Goal: Task Accomplishment & Management: Use online tool/utility

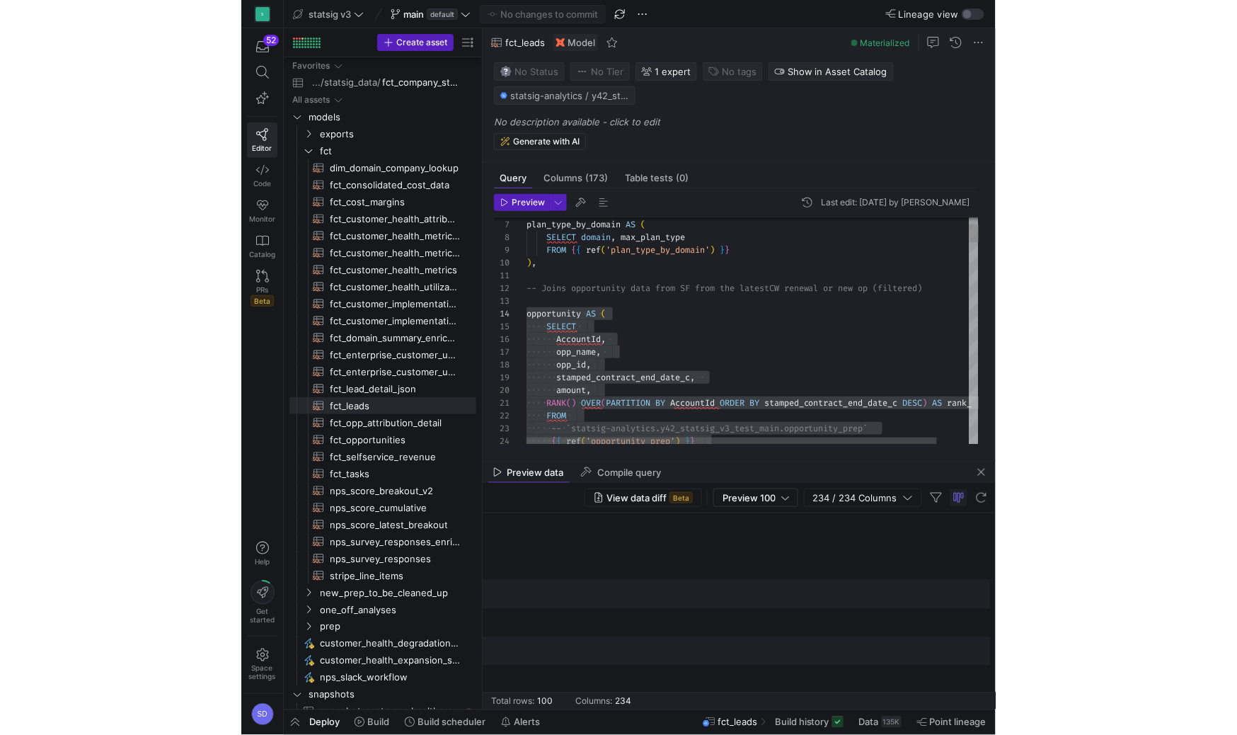
scroll to position [38, 0]
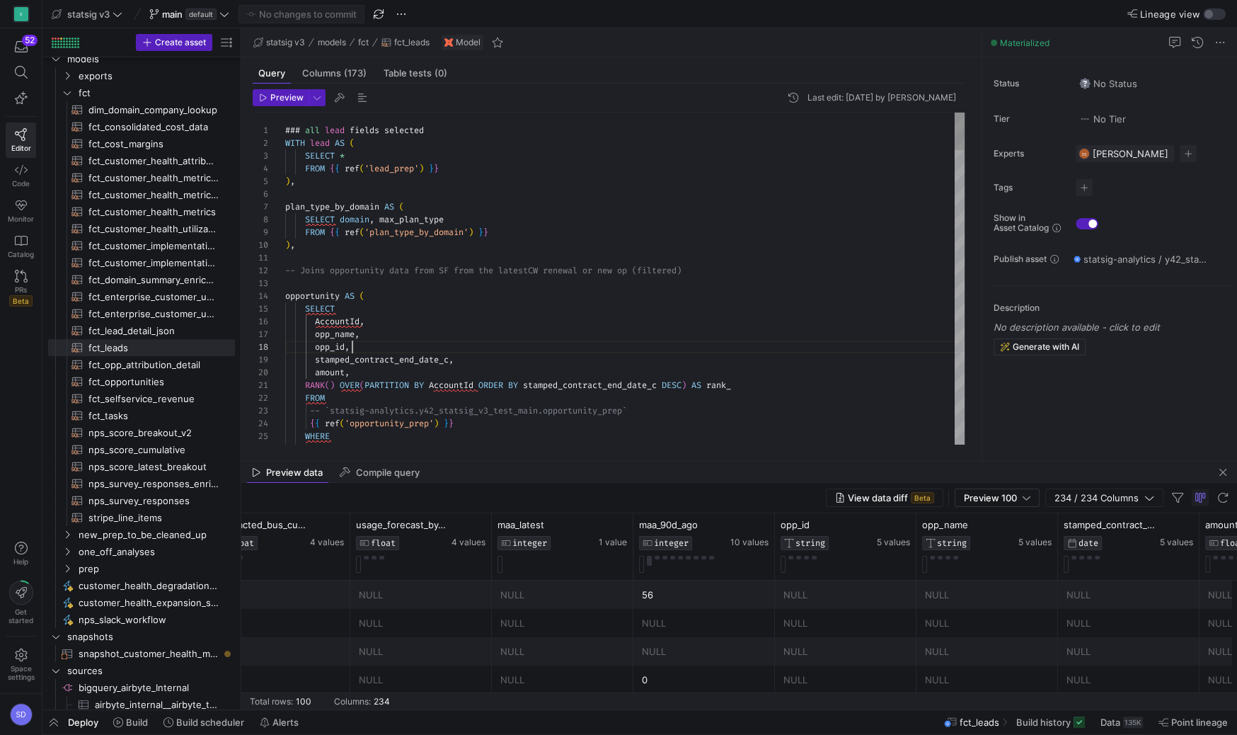
scroll to position [89, 66]
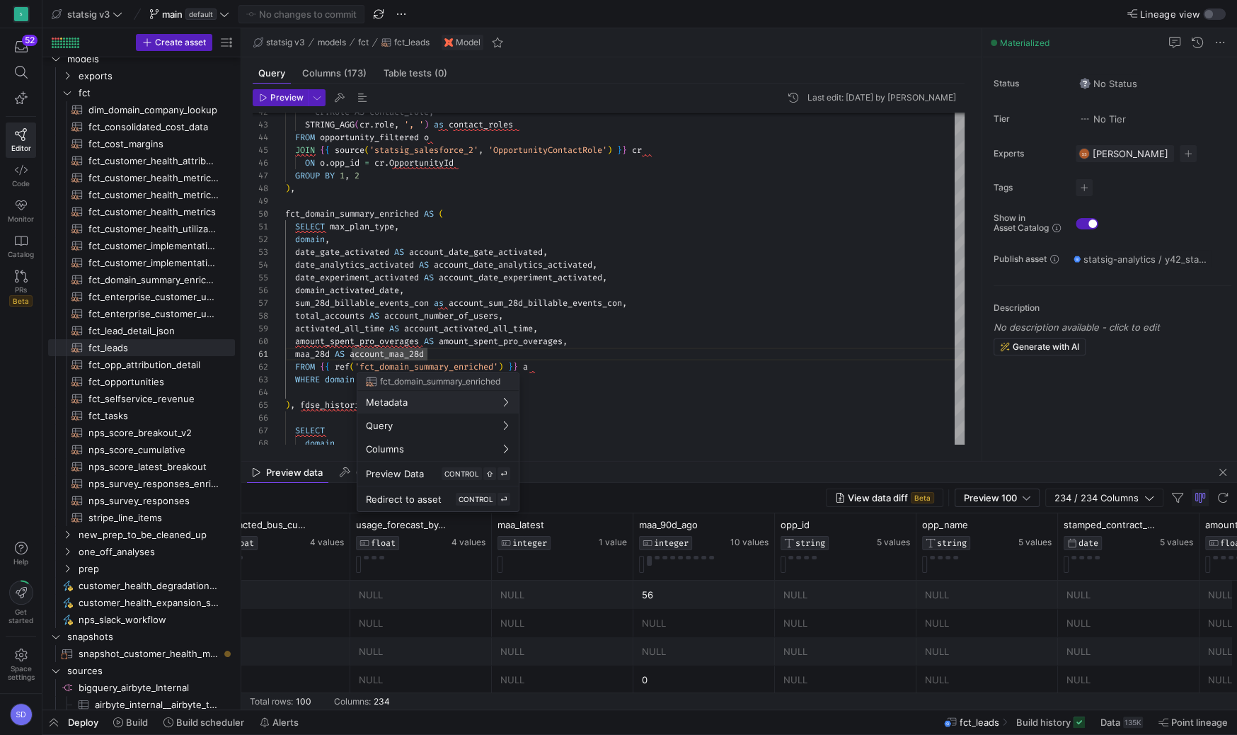
click at [361, 367] on div at bounding box center [618, 367] width 1237 height 735
click at [435, 310] on div at bounding box center [618, 367] width 1237 height 735
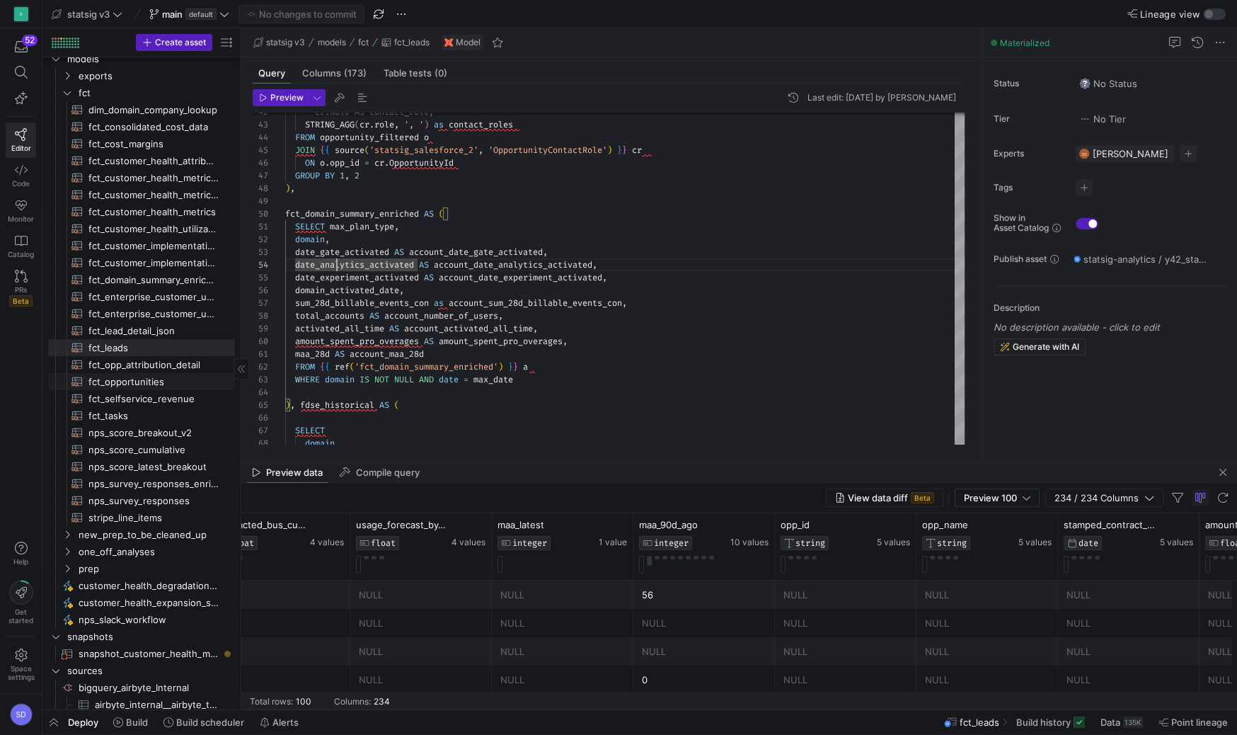
scroll to position [0, 0]
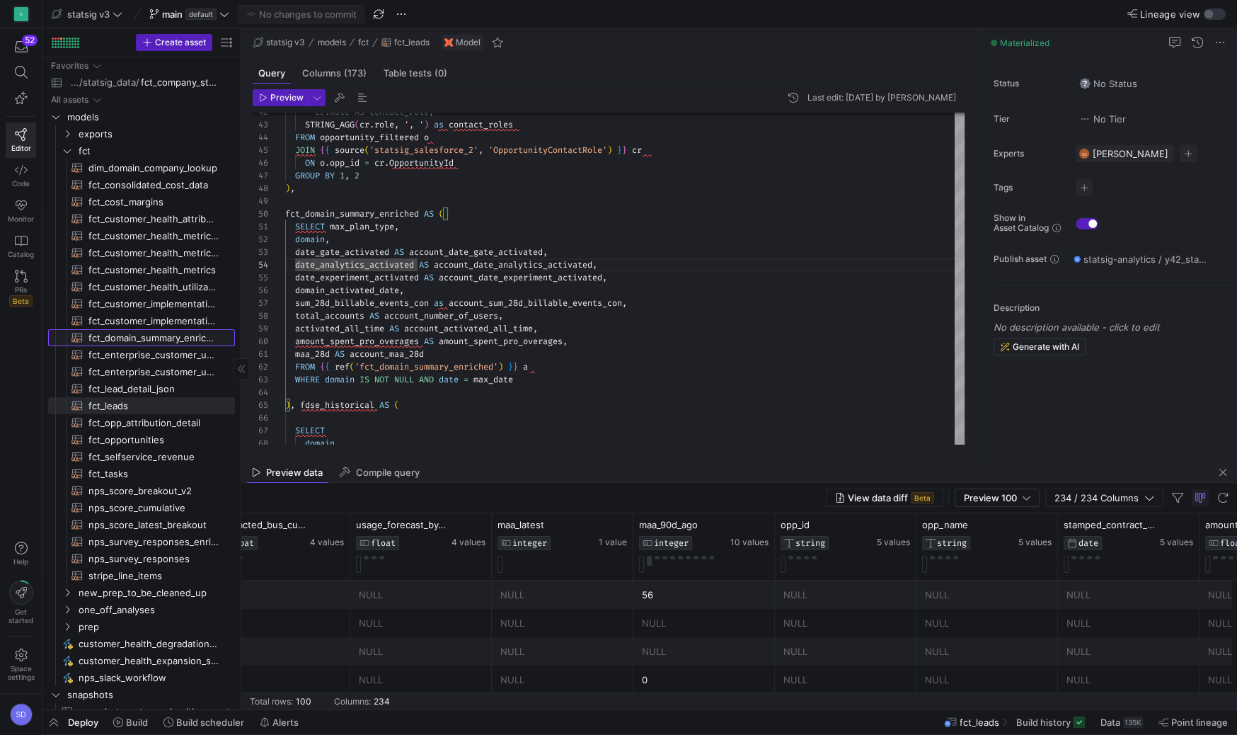
click at [126, 333] on span "fct_domain_summary_enriched​​​​​​​​​​" at bounding box center [153, 338] width 130 height 16
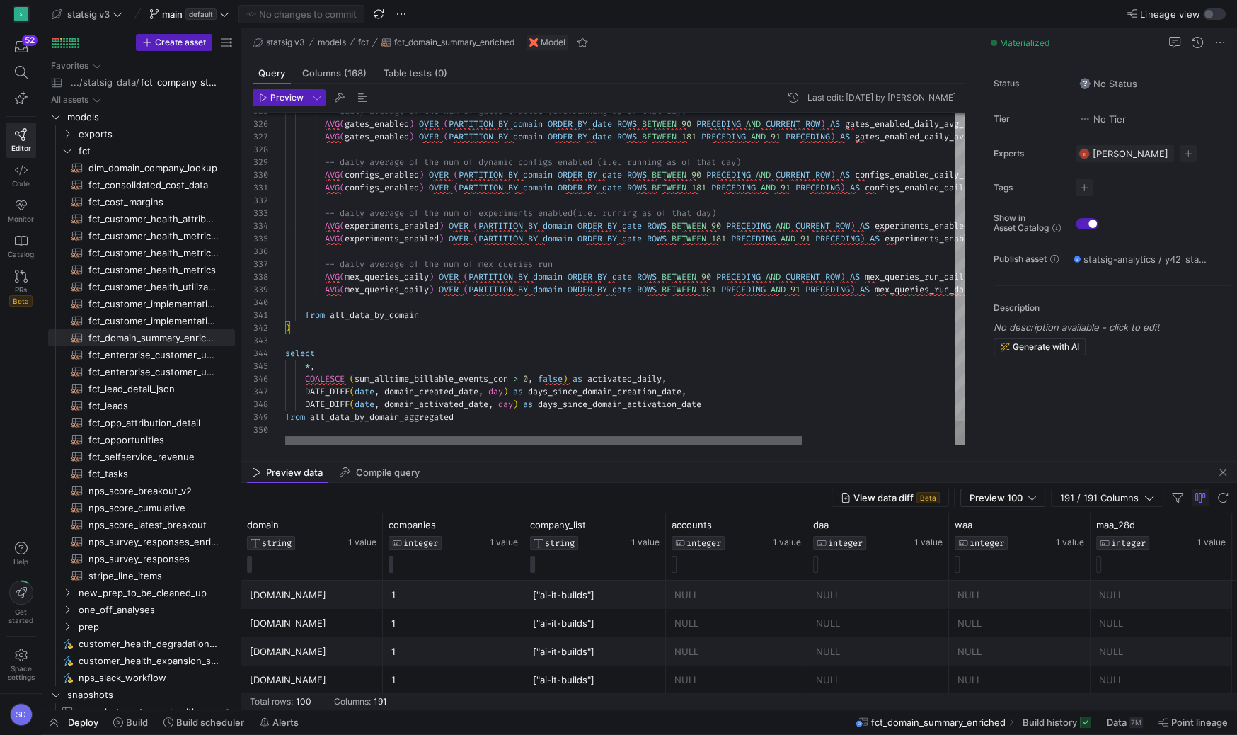
click at [354, 437] on div at bounding box center [543, 440] width 517 height 8
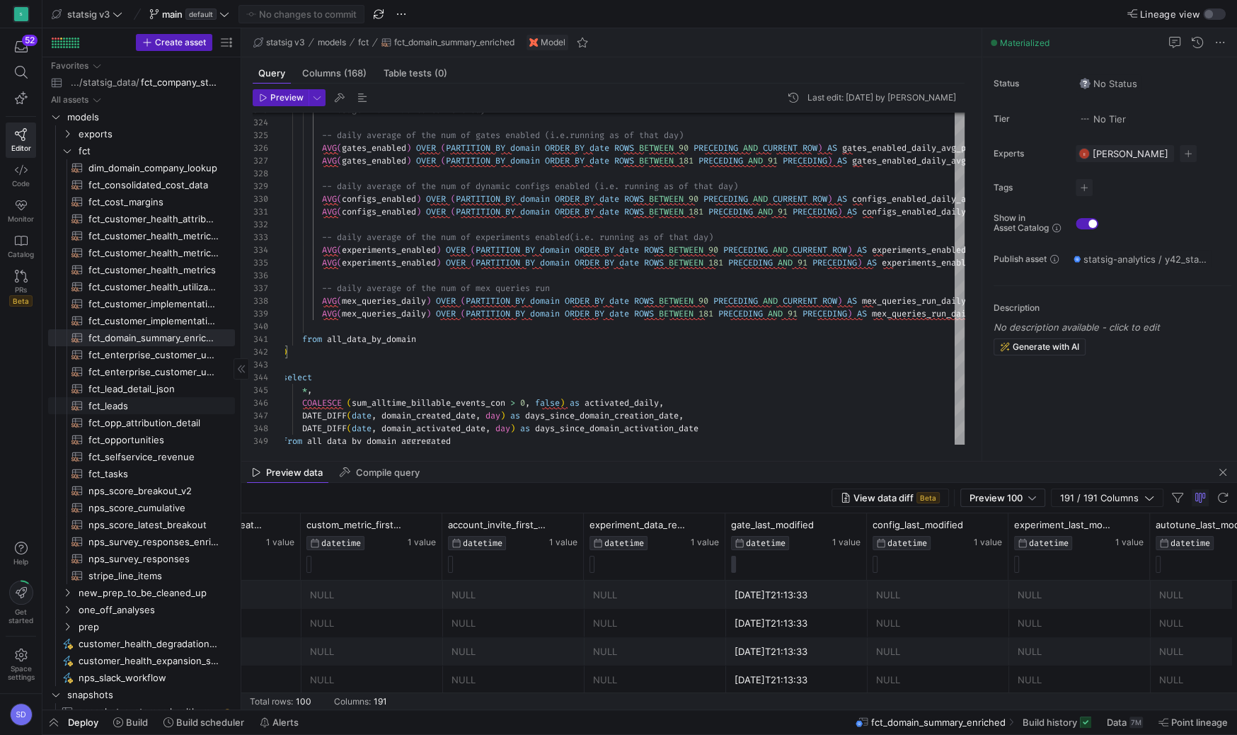
click at [123, 401] on span "fct_leads​​​​​​​​​​" at bounding box center [153, 406] width 130 height 16
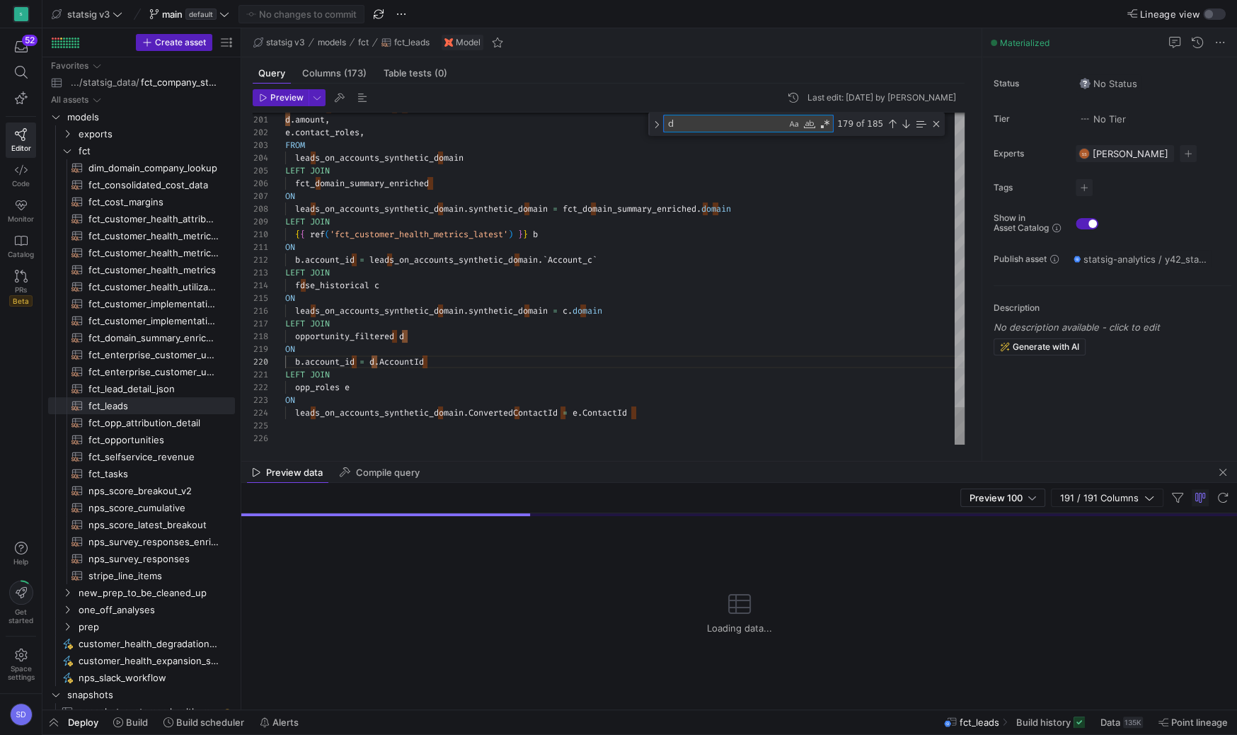
type textarea "LEFT JOIN opp_roles e ON leads_on_accounts_synthetic_domain.ConvertedContactId …"
type textarea "s"
type textarea "-- Joins opportunity data from SF from the latest CW renewal or new op (filtere…"
type textarea "sta"
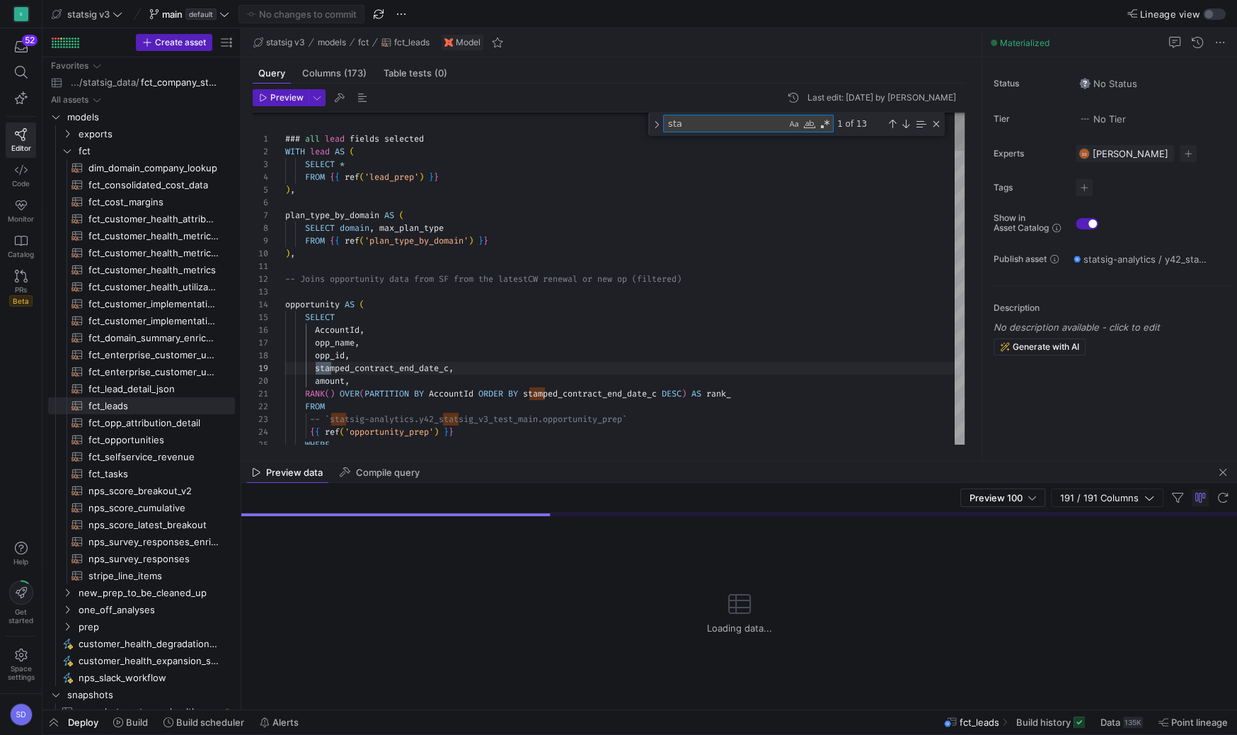
type textarea "account AS ( SELECT account_name, account_id, `account_type`, `Account_Segmenta…"
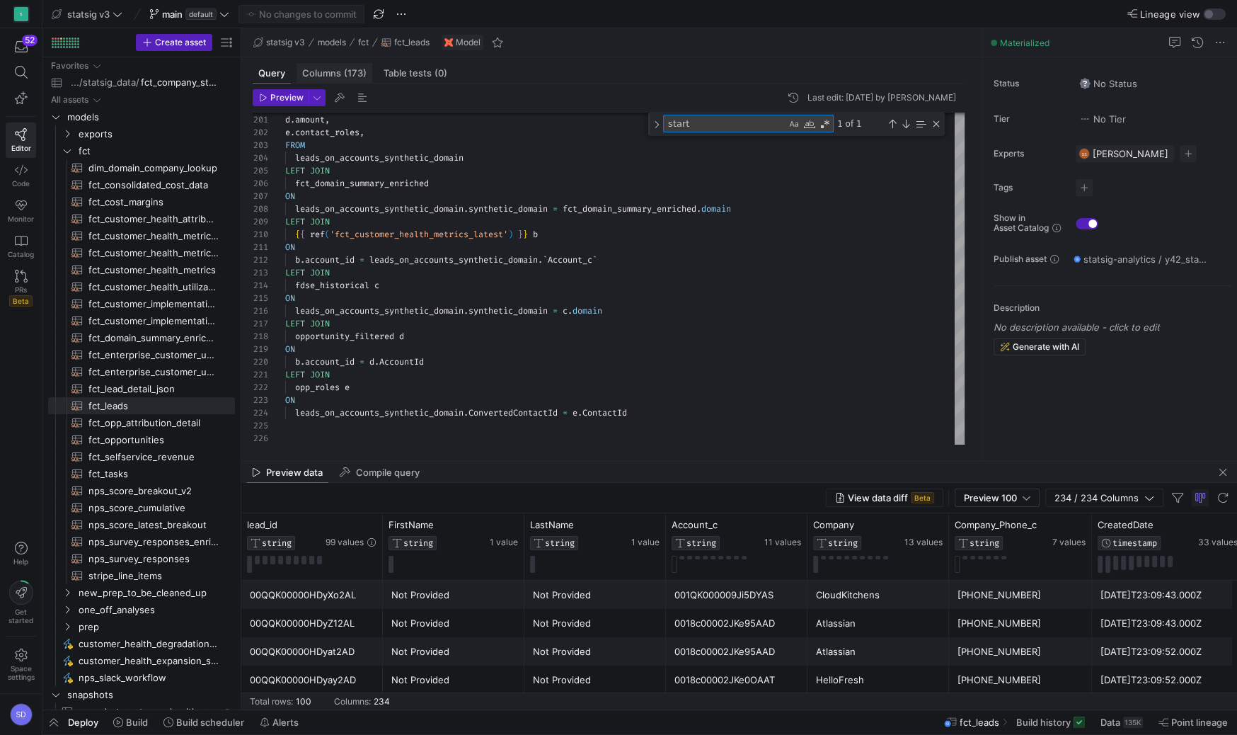
type textarea "start"
click at [336, 70] on span "Columns (173)" at bounding box center [334, 73] width 64 height 9
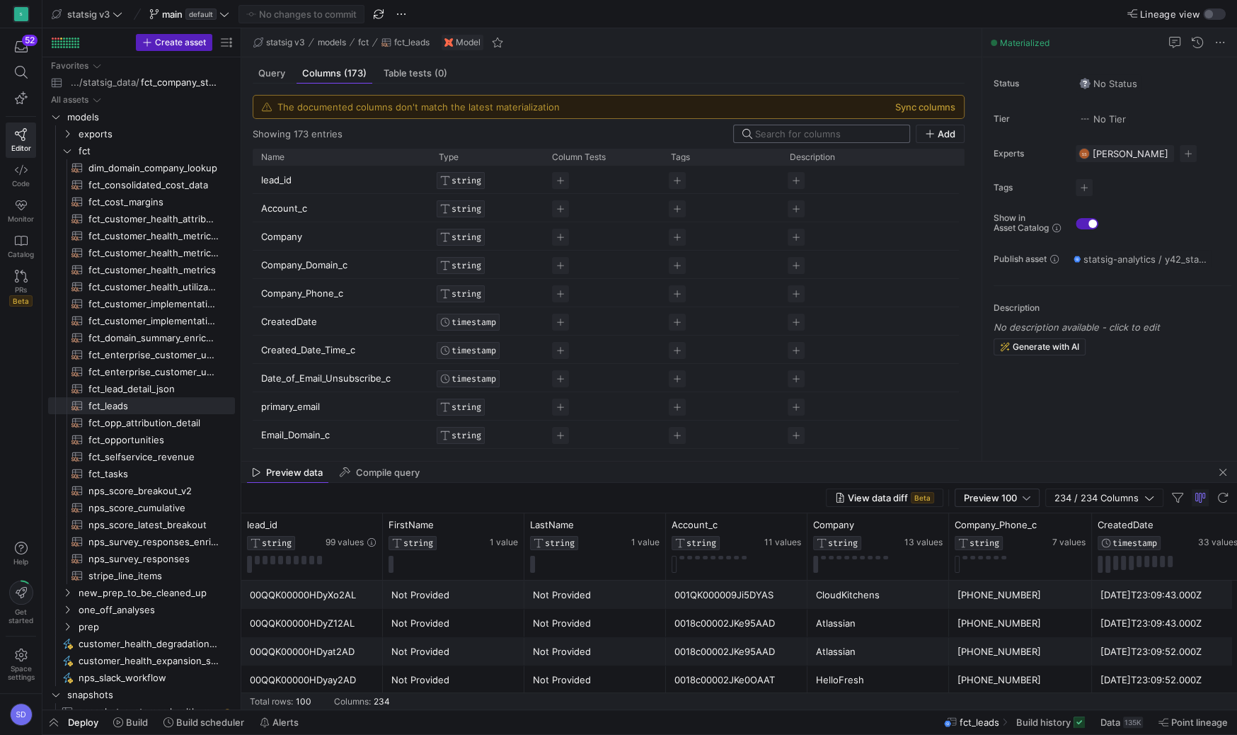
click at [817, 134] on input at bounding box center [828, 133] width 146 height 11
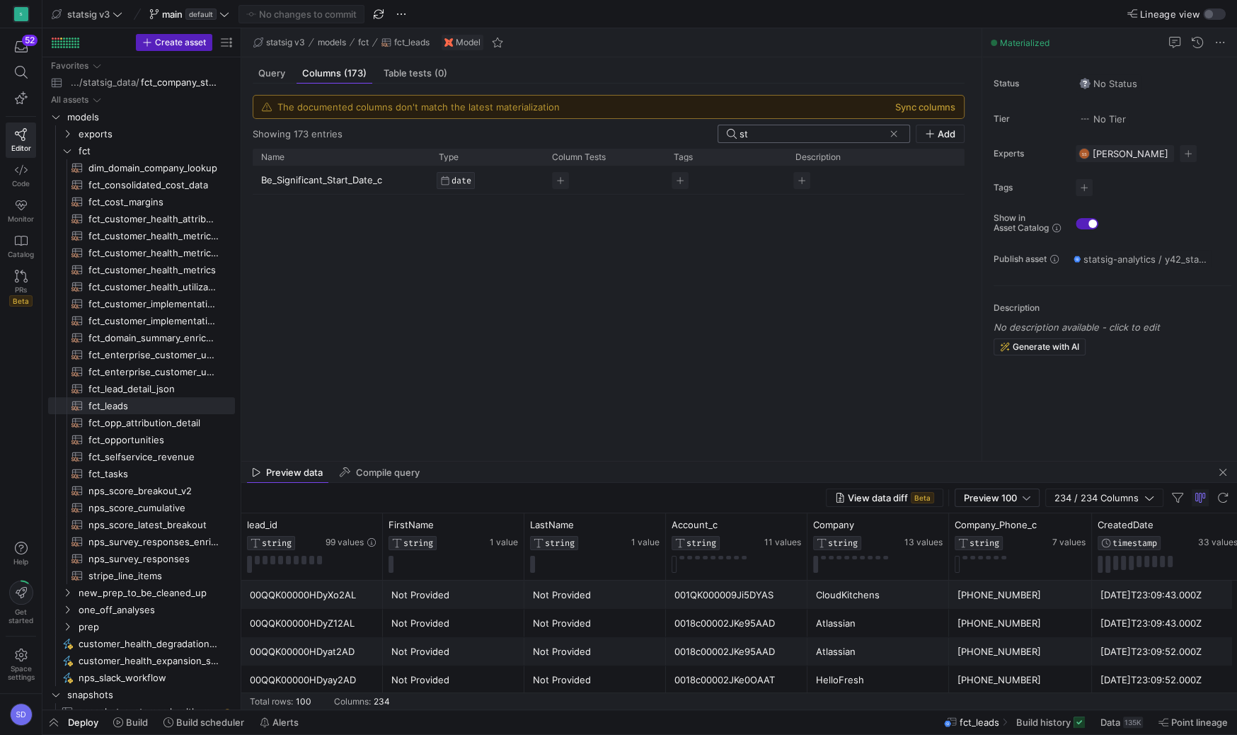
type input "s"
type input "f"
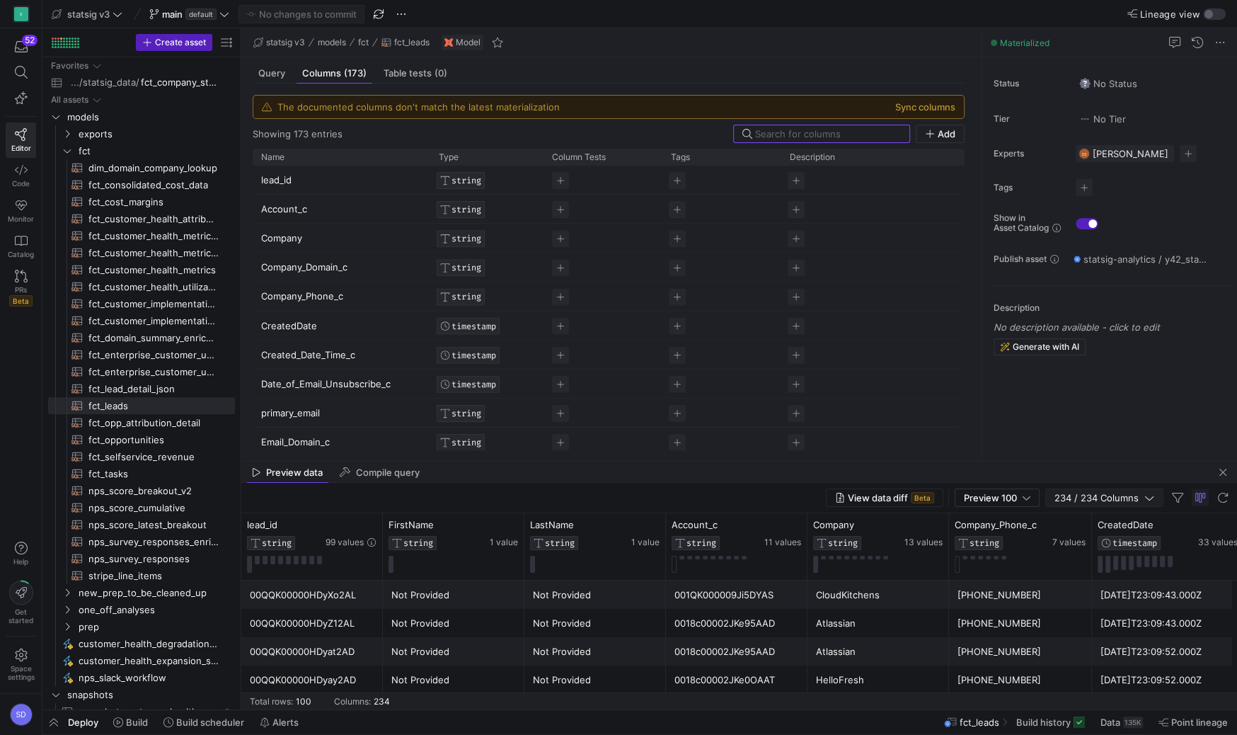
click at [1091, 500] on span "234 / 234 Columns" at bounding box center [1100, 497] width 90 height 11
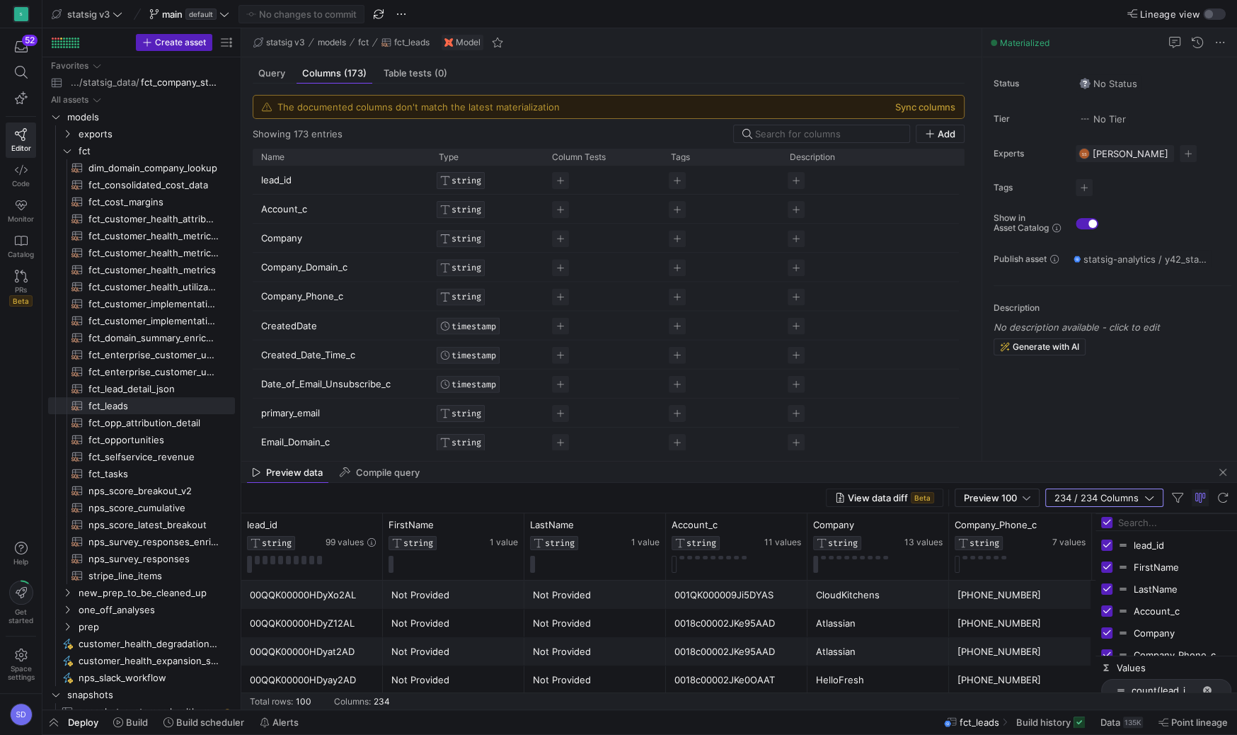
click at [1134, 522] on input "Filter Columns Input" at bounding box center [1174, 522] width 113 height 28
type input "first"
click at [264, 54] on div "statsig v3 models fct fct_leads Model" at bounding box center [611, 42] width 740 height 29
click at [268, 71] on span "Query" at bounding box center [271, 73] width 27 height 9
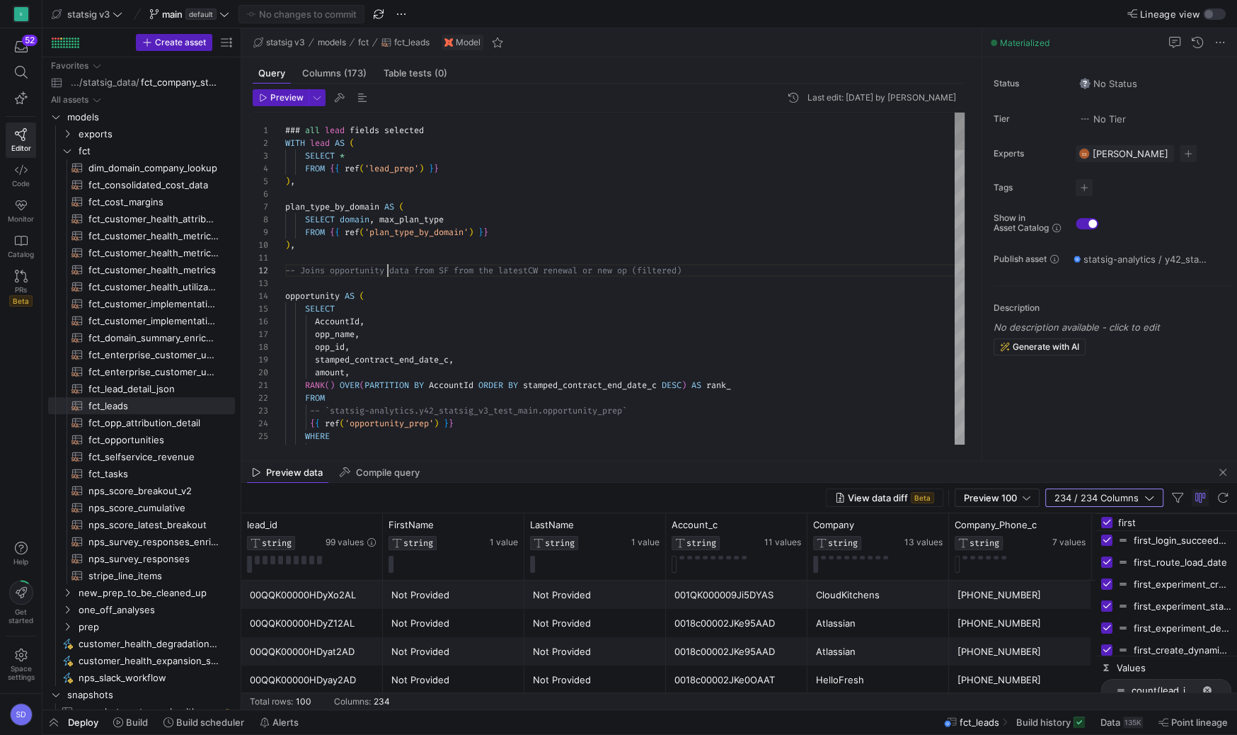
scroll to position [12, 101]
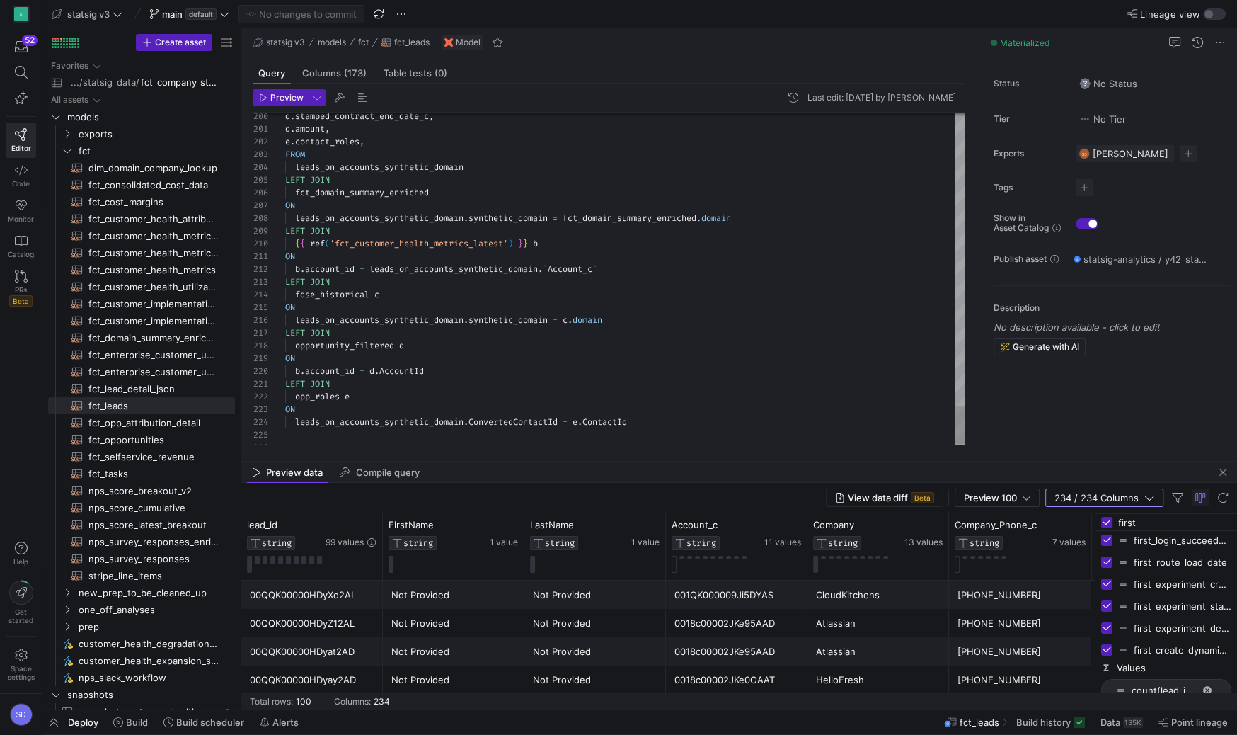
type textarea "ON b.account_id = leads_on_accounts_synthetic_domain.`Account_c` LEFT JOIN fdse…"
click at [273, 76] on span "Query" at bounding box center [271, 73] width 27 height 9
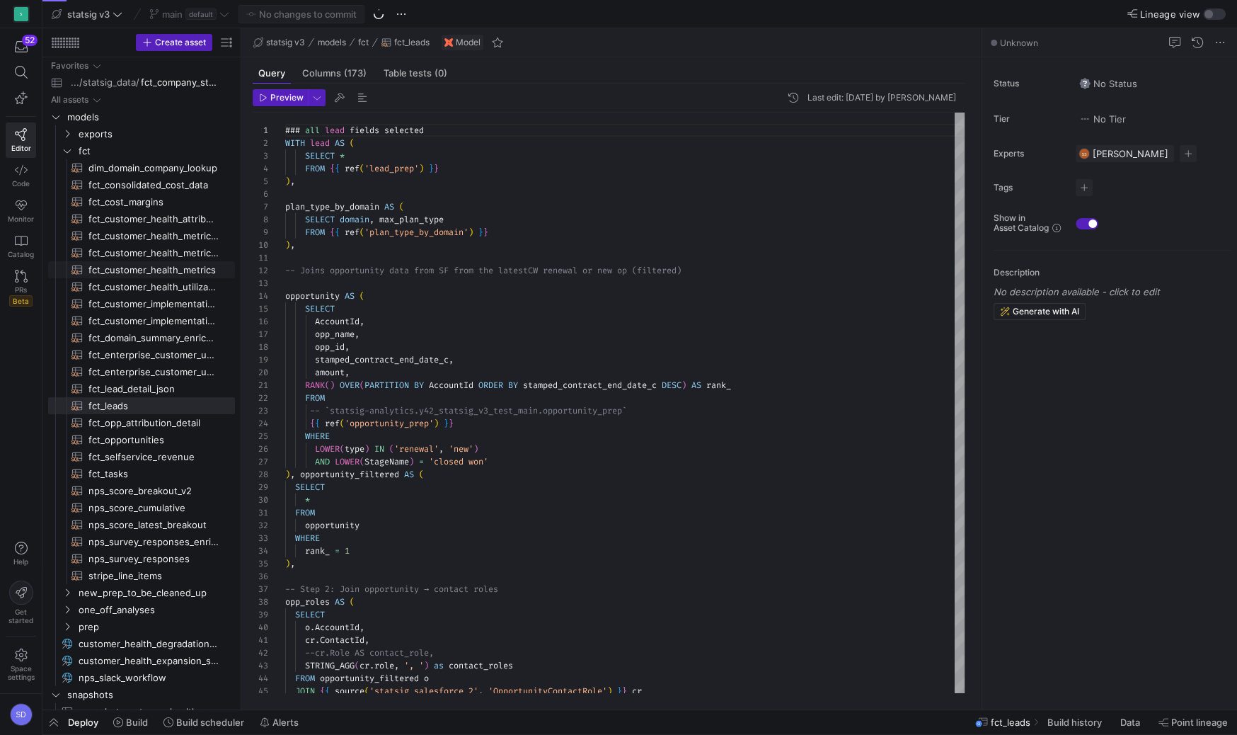
scroll to position [127, 0]
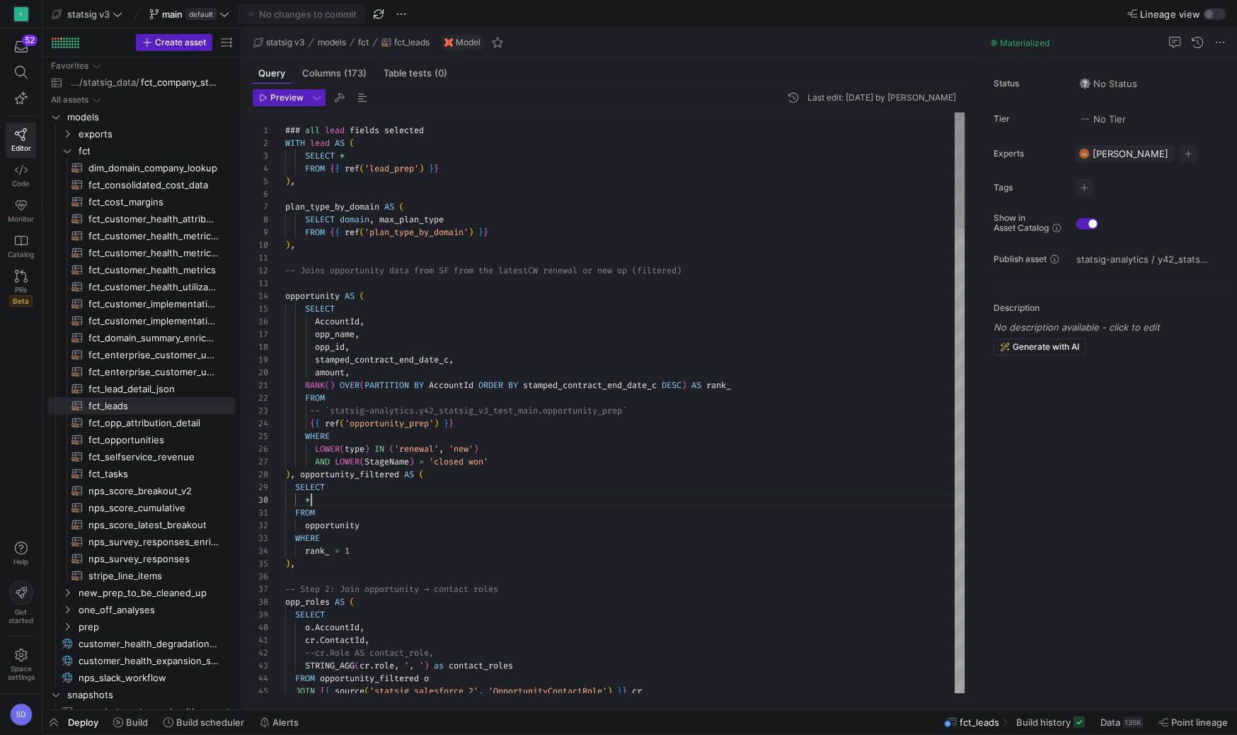
type textarea "RANK() OVER(PARTITION BY AccountId ORDER BY stamped_contract_end_date_c DESC) A…"
click at [273, 103] on span "button" at bounding box center [280, 98] width 55 height 16
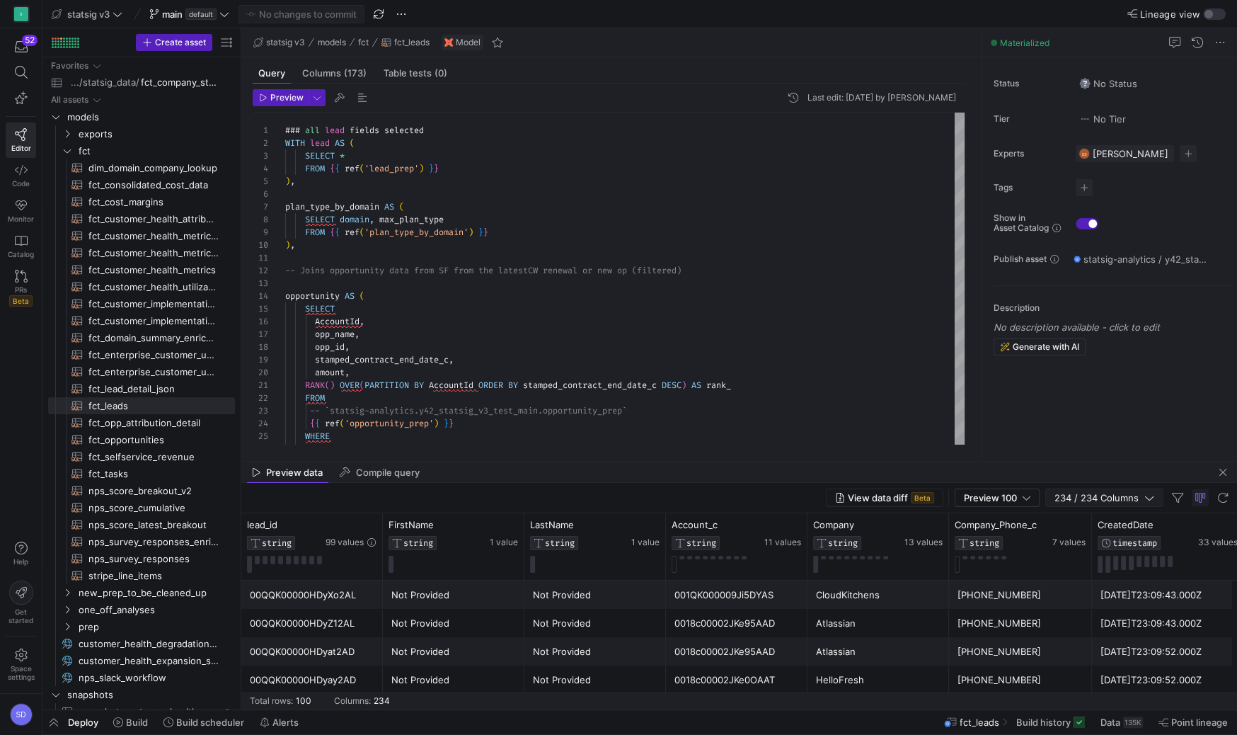
click at [1117, 502] on span "234 / 234 Columns" at bounding box center [1100, 497] width 90 height 11
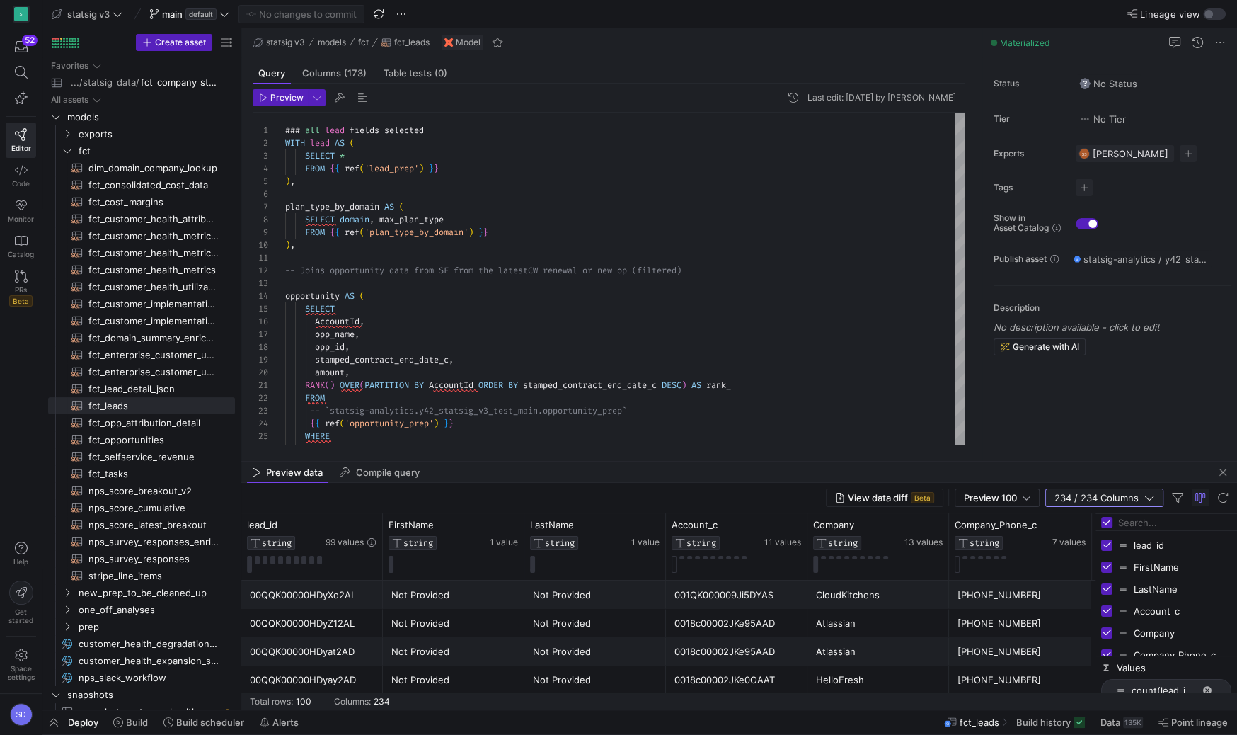
click at [1117, 502] on span "234 / 234 Columns" at bounding box center [1100, 497] width 90 height 11
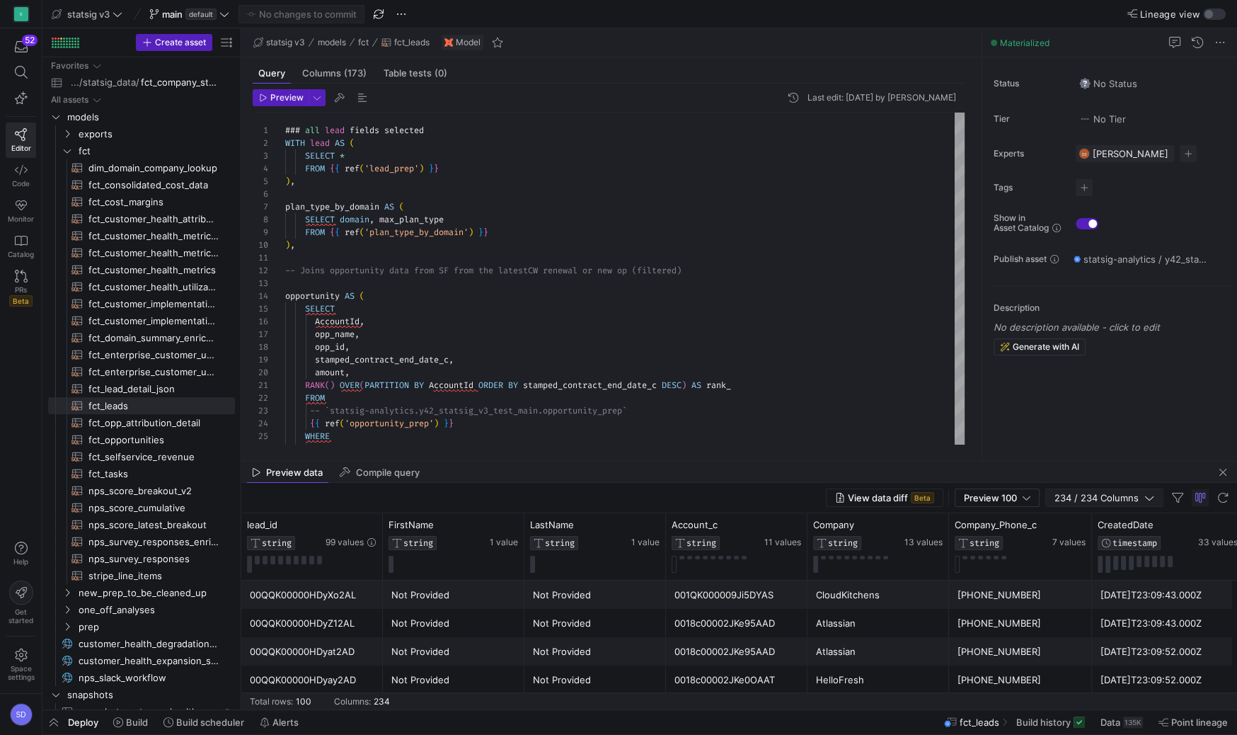
click at [1079, 493] on span "234 / 234 Columns" at bounding box center [1100, 497] width 90 height 11
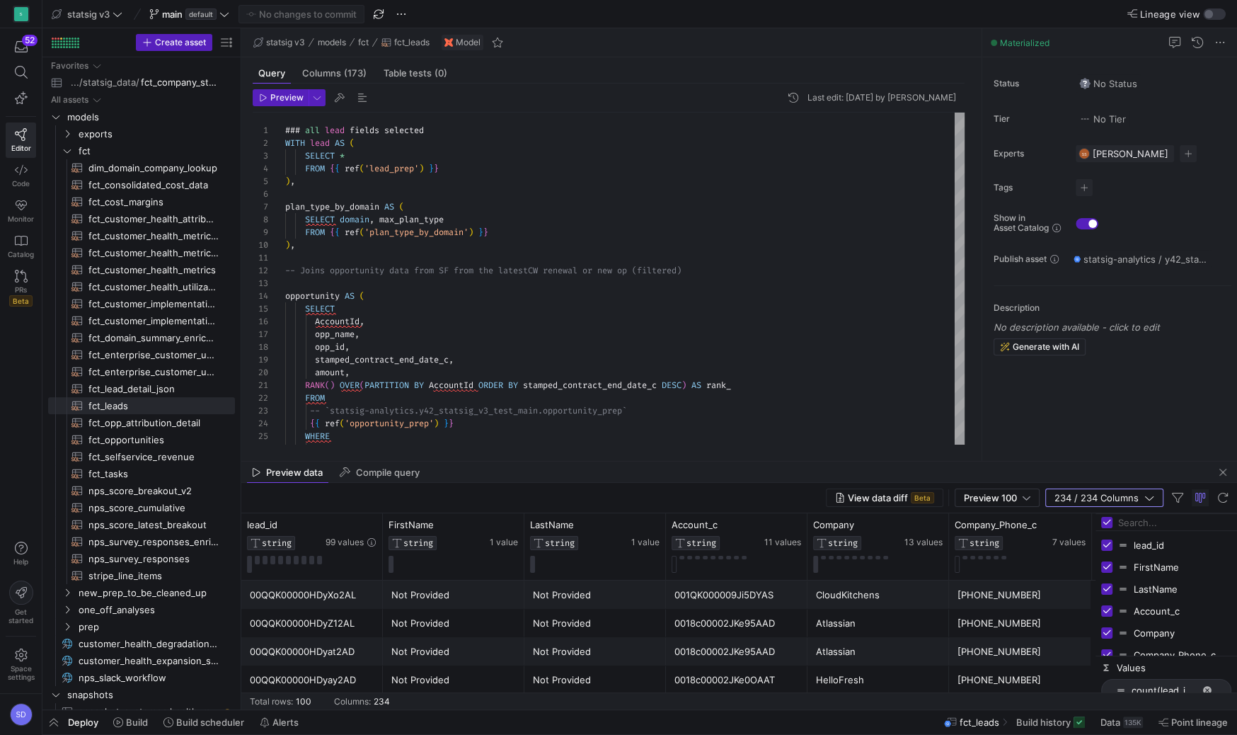
click at [1132, 516] on input "Filter Columns Input" at bounding box center [1174, 522] width 113 height 28
type input "first"
click at [1165, 577] on span "first_experiment_started_date" at bounding box center [1183, 580] width 98 height 11
checkbox input "false"
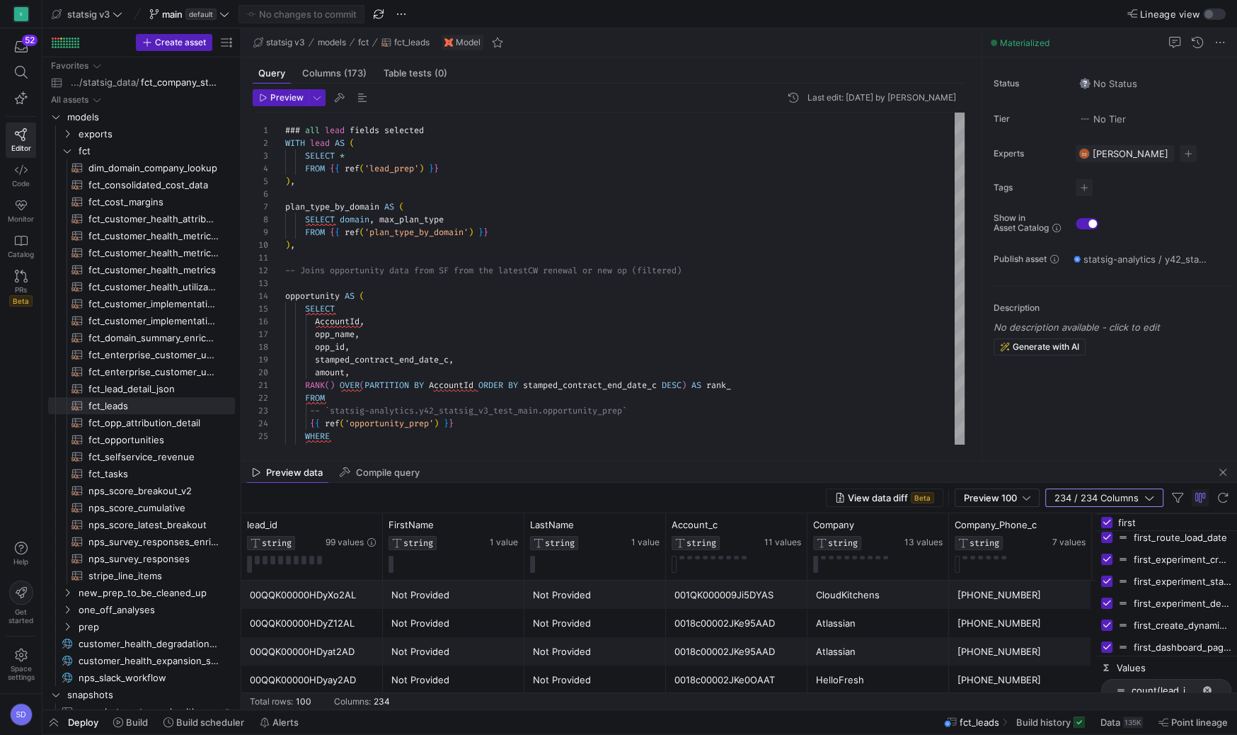
checkbox input "false"
click at [1154, 577] on span "first_experiment_started_date" at bounding box center [1183, 580] width 98 height 11
checkbox input "true"
click at [1113, 534] on div "first_route_load_date" at bounding box center [1166, 537] width 130 height 22
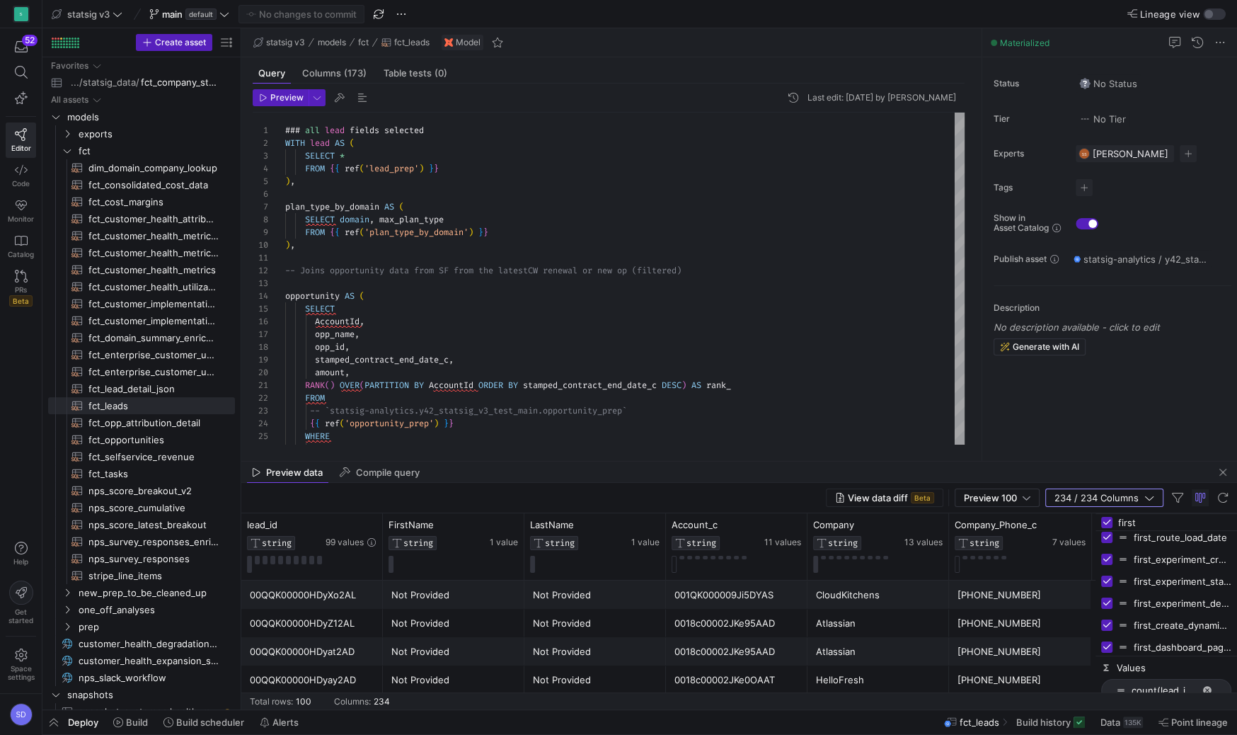
click at [1113, 521] on div "first" at bounding box center [1167, 522] width 142 height 17
click at [1125, 521] on input "first" at bounding box center [1174, 522] width 113 height 28
click at [1126, 521] on input "first" at bounding box center [1174, 522] width 113 height 28
click at [1106, 517] on input "Toggle Select All Columns" at bounding box center [1106, 522] width 11 height 11
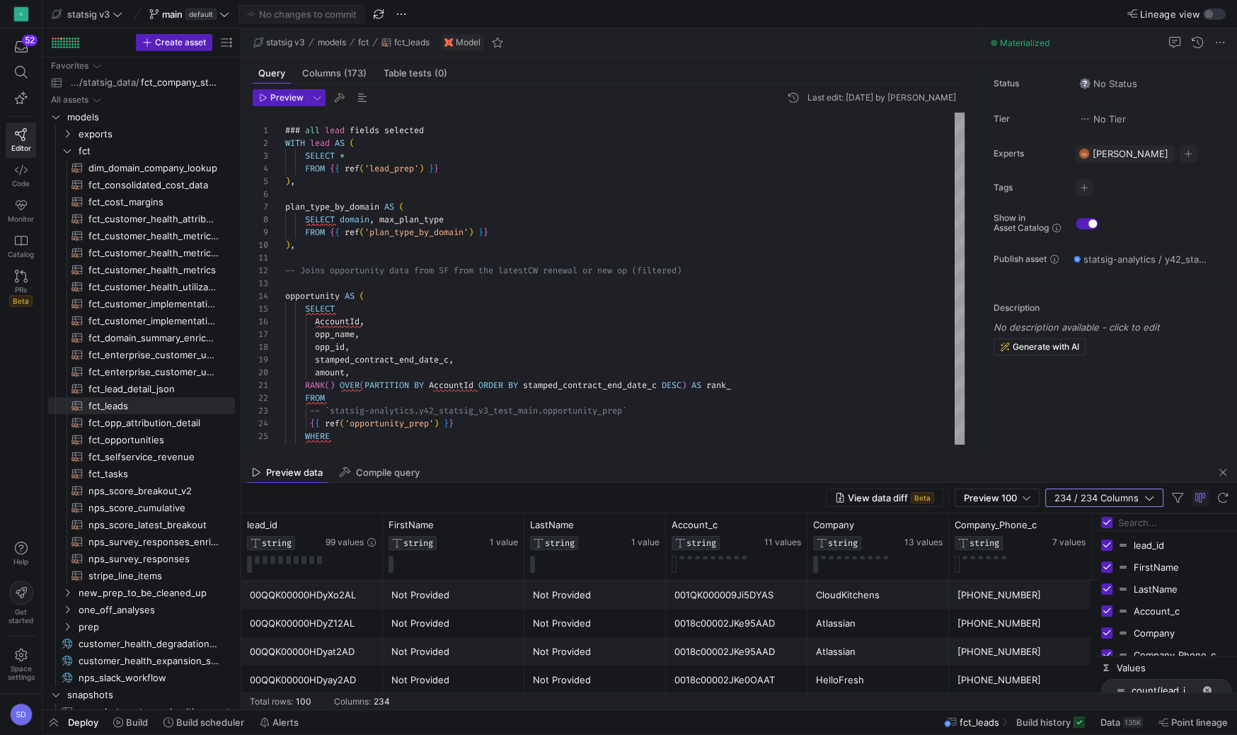
checkbox input "false"
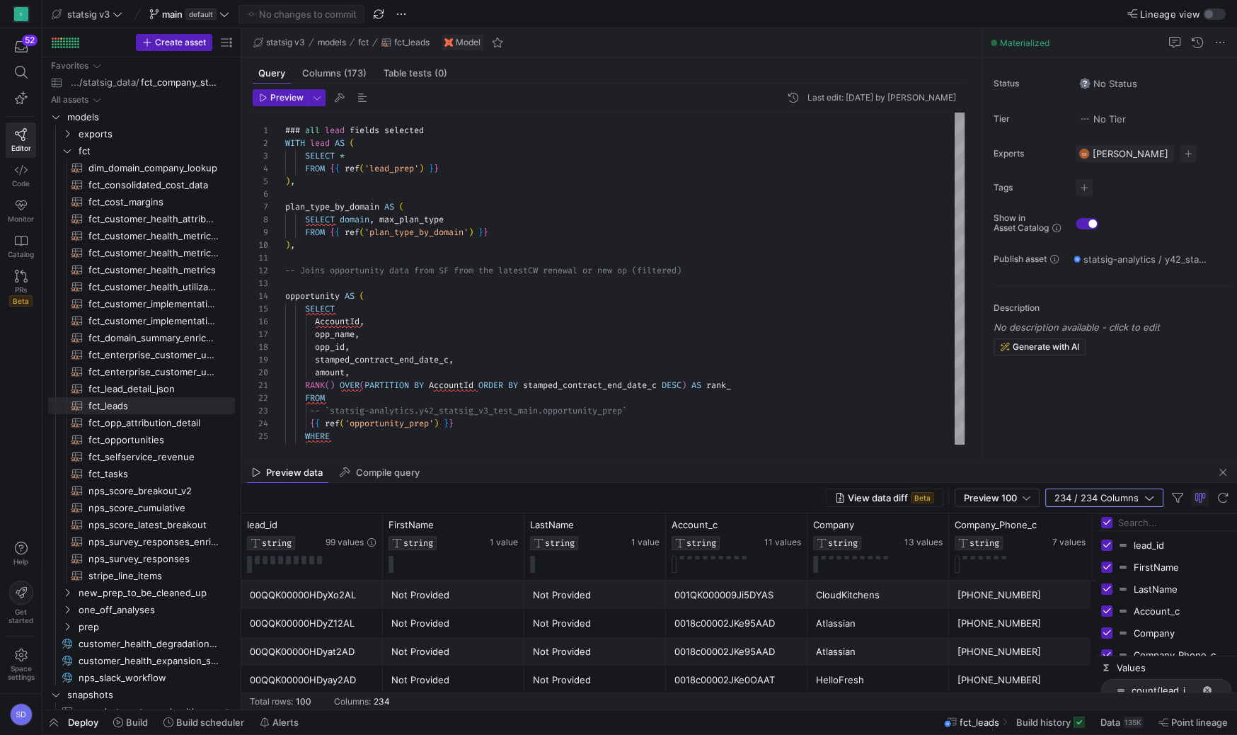
checkbox input "false"
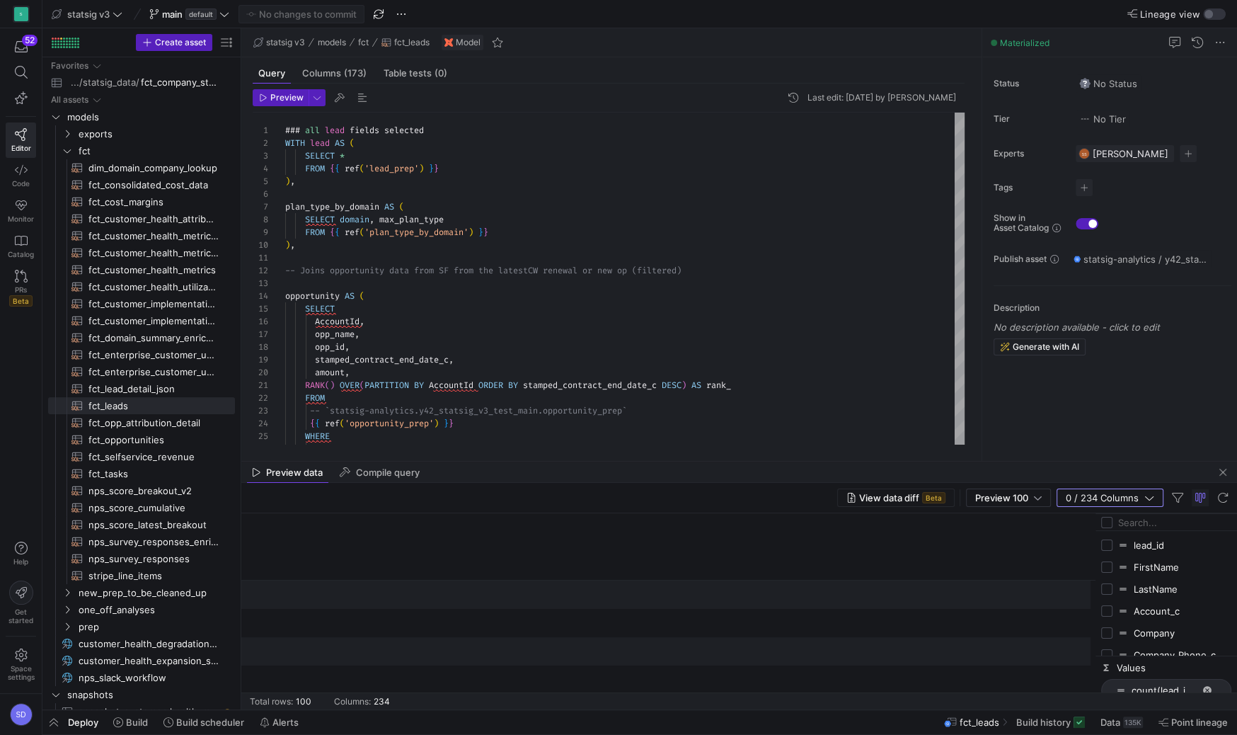
click at [1137, 524] on input "Filter Columns Input" at bounding box center [1174, 522] width 113 height 28
type input "first"
click at [1111, 592] on input "Press SPACE to toggle visibility (hidden)" at bounding box center [1106, 591] width 11 height 11
checkbox input "true"
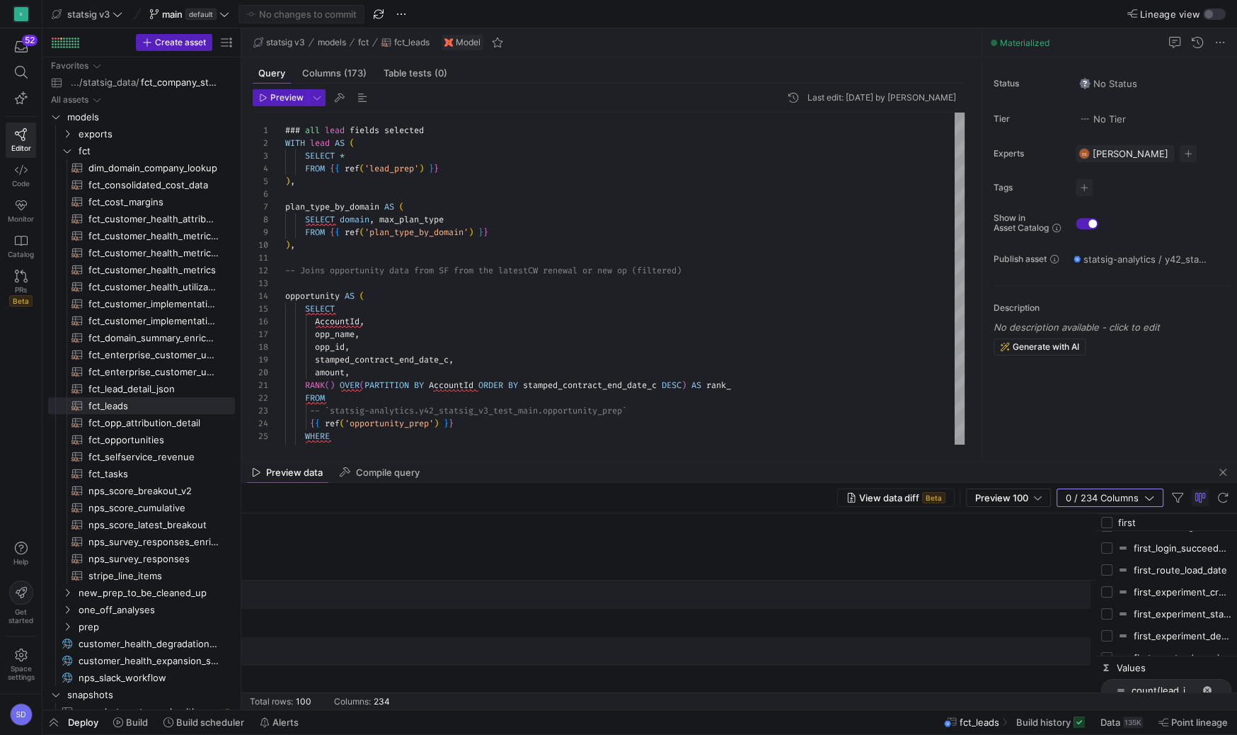
checkbox input "false"
click at [1114, 614] on div "first_experiment_started_date" at bounding box center [1166, 613] width 130 height 22
click at [1109, 609] on input "Press SPACE to toggle visibility (hidden)" at bounding box center [1106, 613] width 11 height 11
checkbox input "true"
drag, startPoint x: 524, startPoint y: 526, endPoint x: 643, endPoint y: 528, distance: 119.6
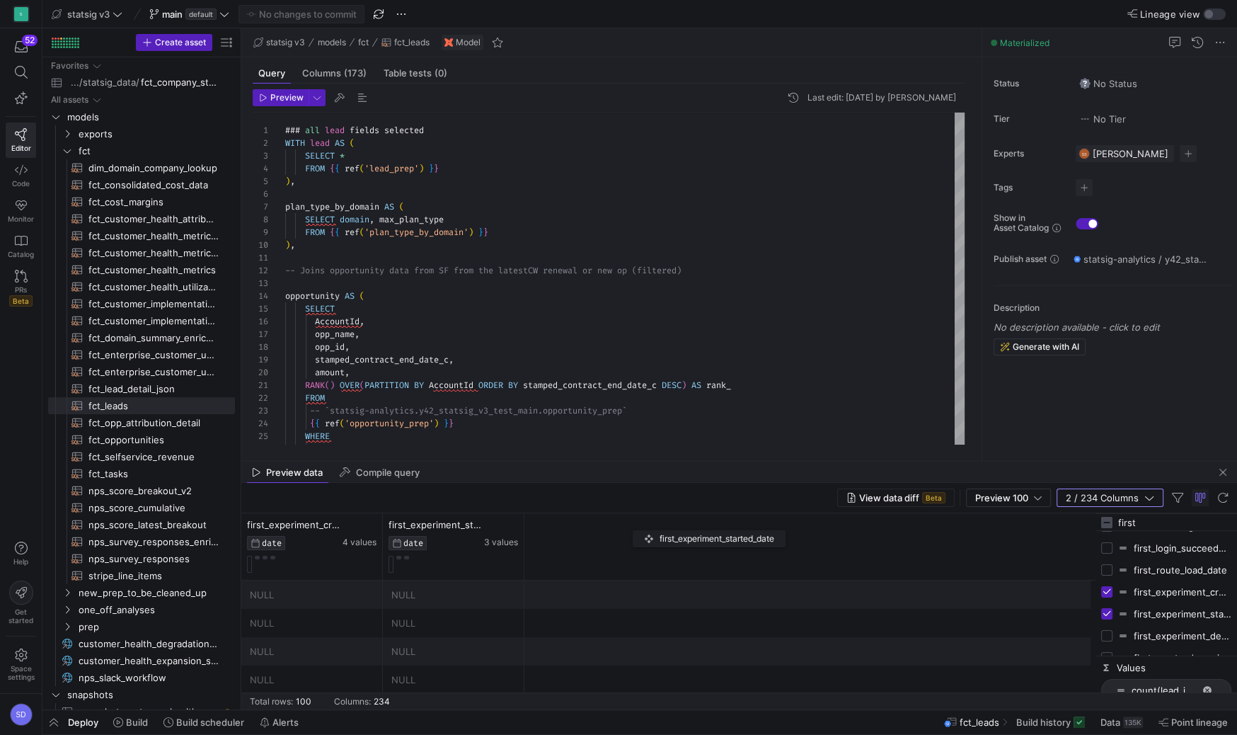
click at [643, 528] on div "first_experiment_created_date DATE 4 values first_experiment_started_date DATE …" at bounding box center [668, 546] width 854 height 67
click at [524, 523] on div at bounding box center [524, 546] width 6 height 67
click at [514, 523] on icon at bounding box center [512, 524] width 11 height 11
click at [486, 521] on div at bounding box center [501, 525] width 34 height 12
click at [475, 526] on span "first_experiment_started_date" at bounding box center [435, 524] width 93 height 11
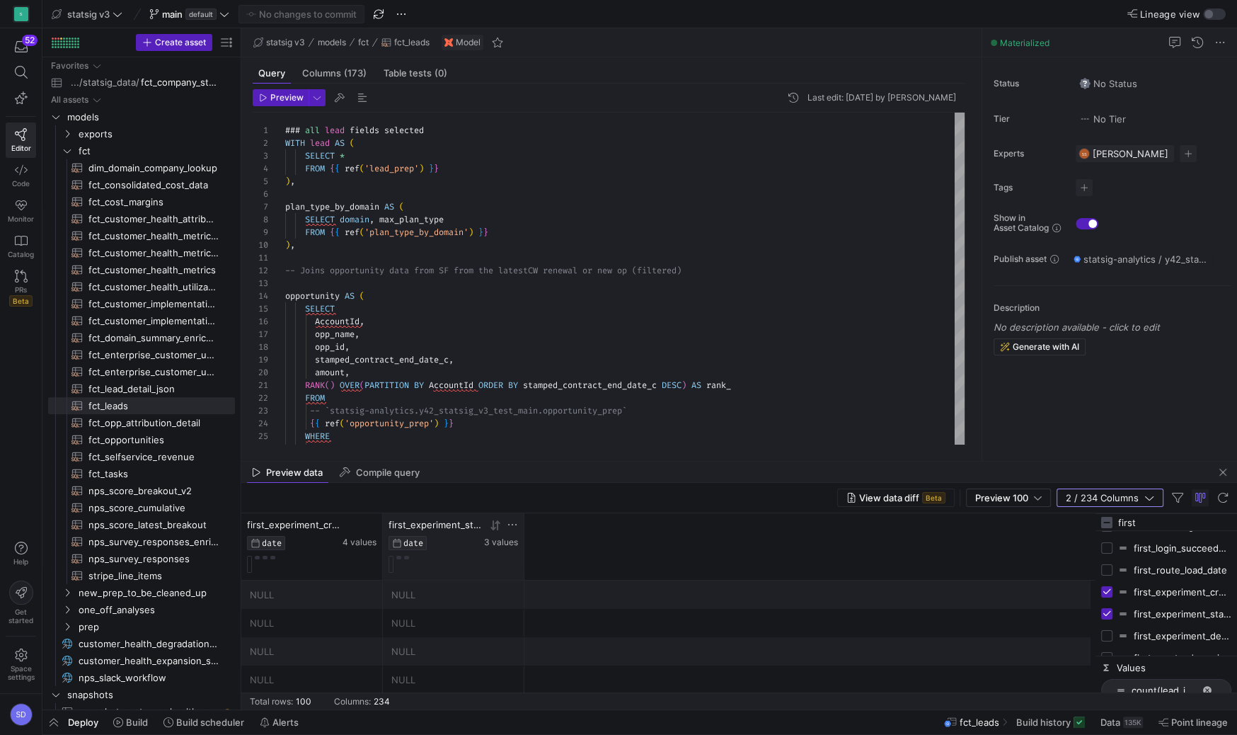
click at [457, 525] on span "first_experiment_started_date" at bounding box center [435, 524] width 93 height 11
click at [439, 522] on span "first_experiment_started_date" at bounding box center [435, 524] width 93 height 11
click at [496, 524] on icon at bounding box center [495, 525] width 11 height 11
click at [481, 525] on span "first_experiment_started_date" at bounding box center [435, 524] width 93 height 11
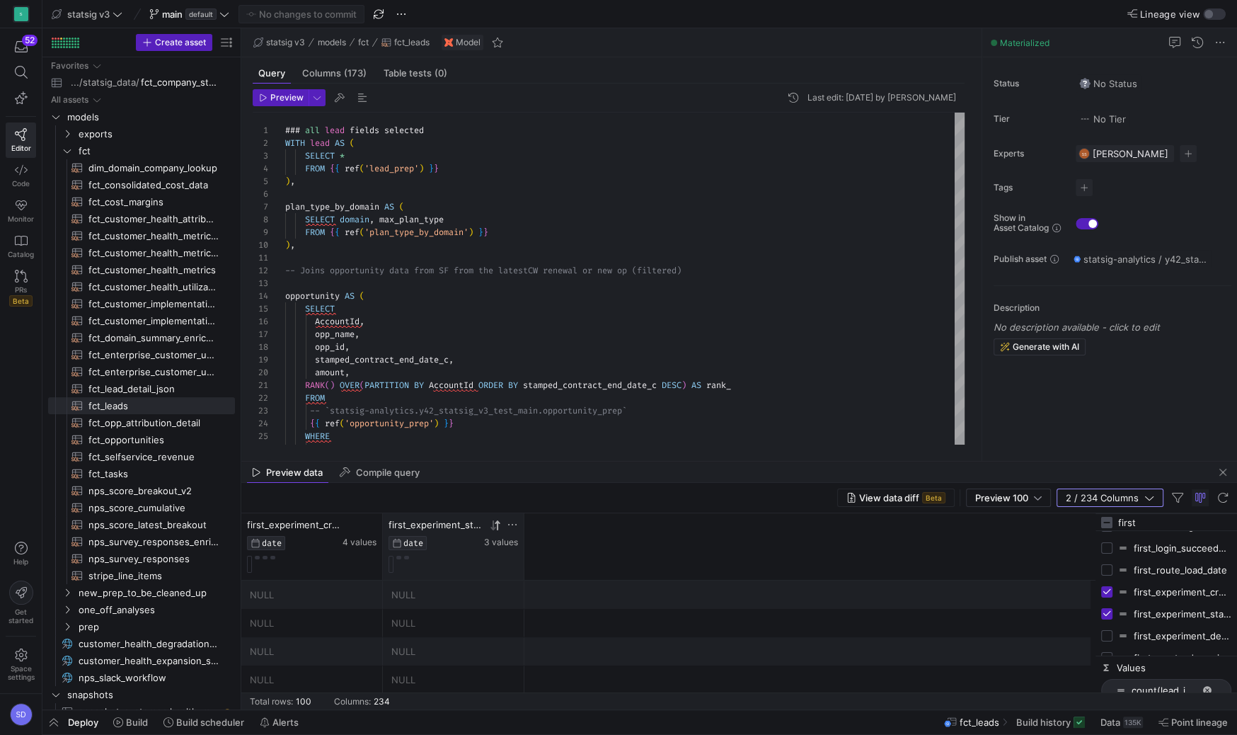
click at [481, 526] on span "first_experiment_started_date" at bounding box center [435, 524] width 93 height 11
click at [457, 525] on span "first_experiment_started_date" at bounding box center [435, 524] width 93 height 11
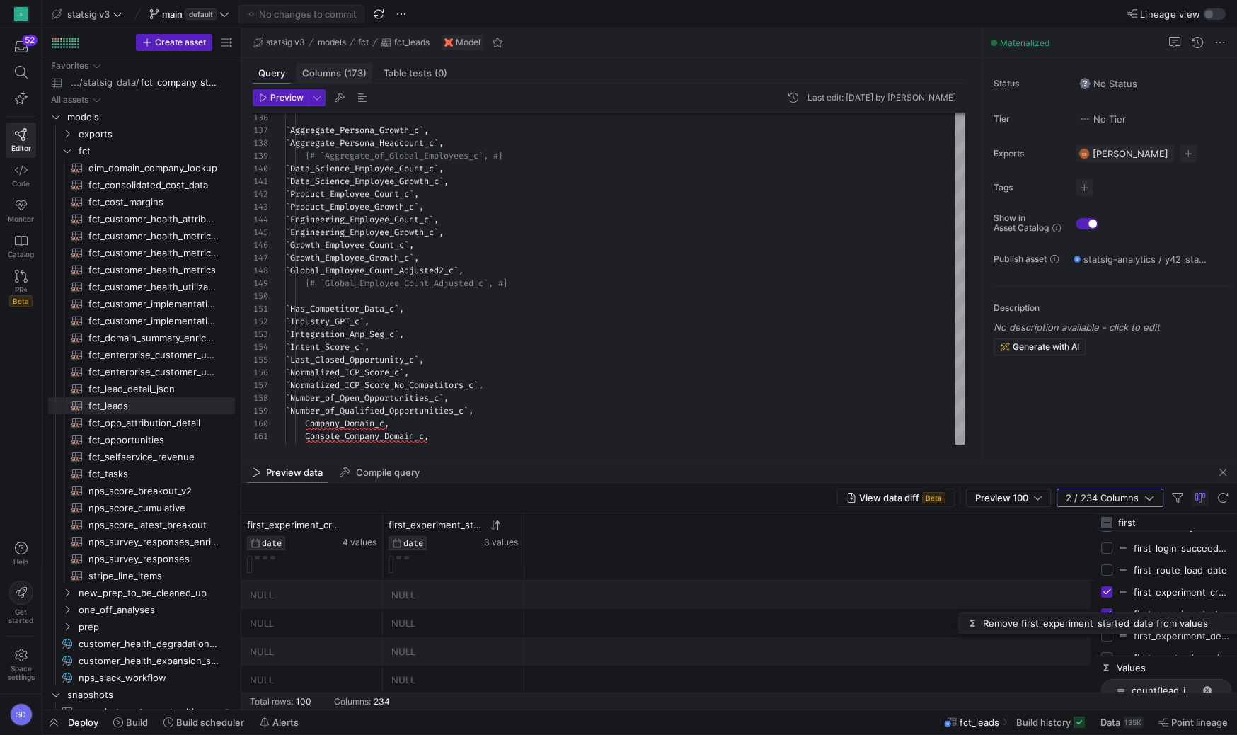
click at [323, 79] on div "Columns (173)" at bounding box center [335, 73] width 76 height 21
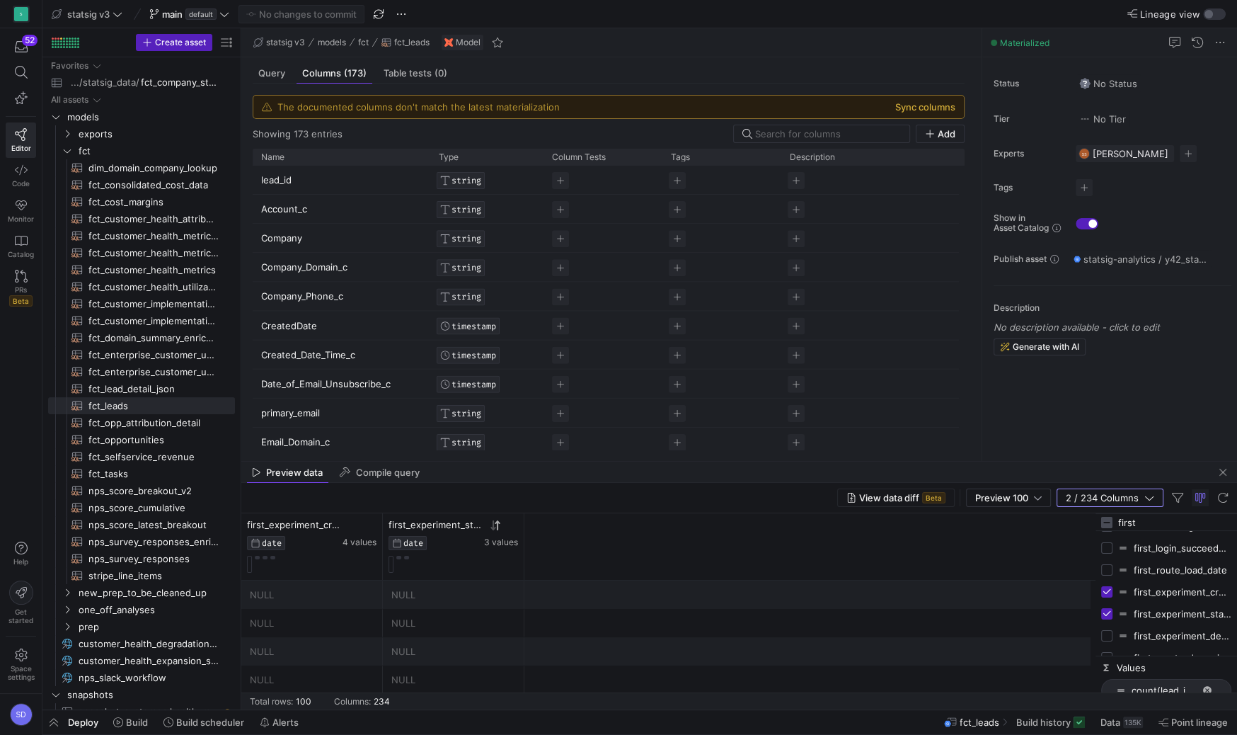
click at [935, 107] on button "Sync columns" at bounding box center [925, 106] width 60 height 11
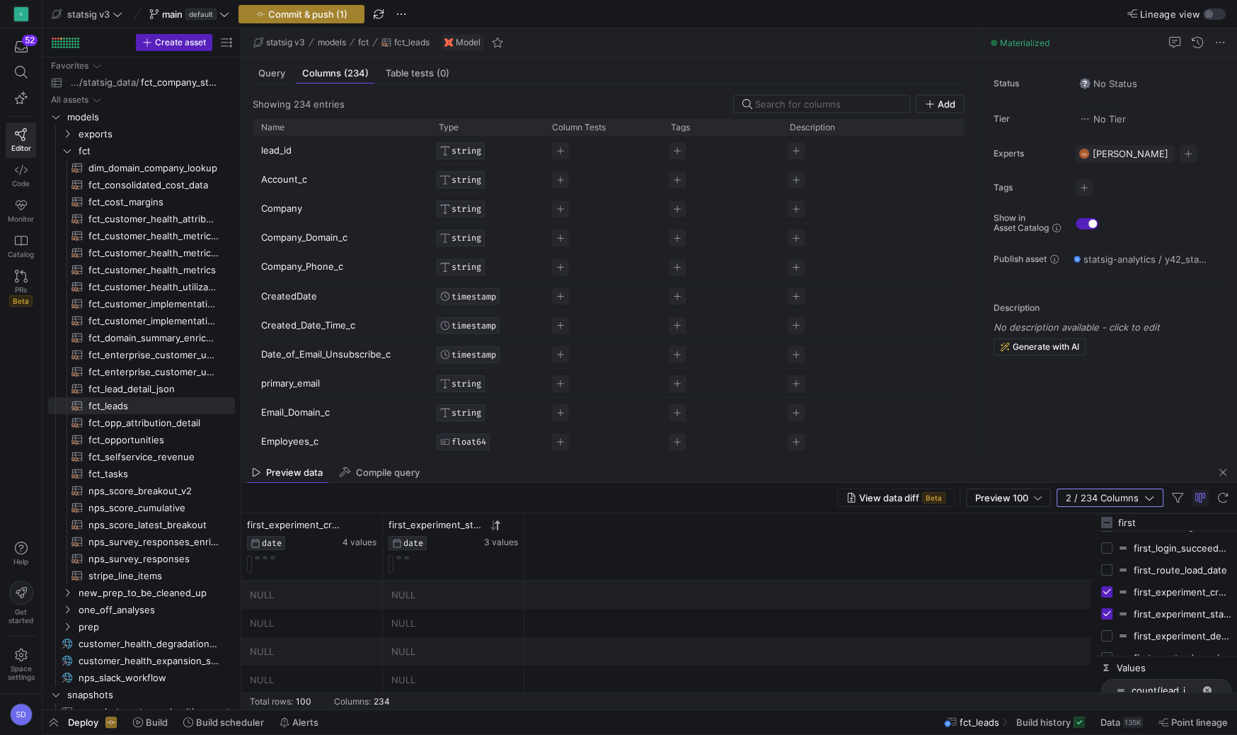
click at [309, 8] on span "Commit & push (1)" at bounding box center [307, 13] width 79 height 11
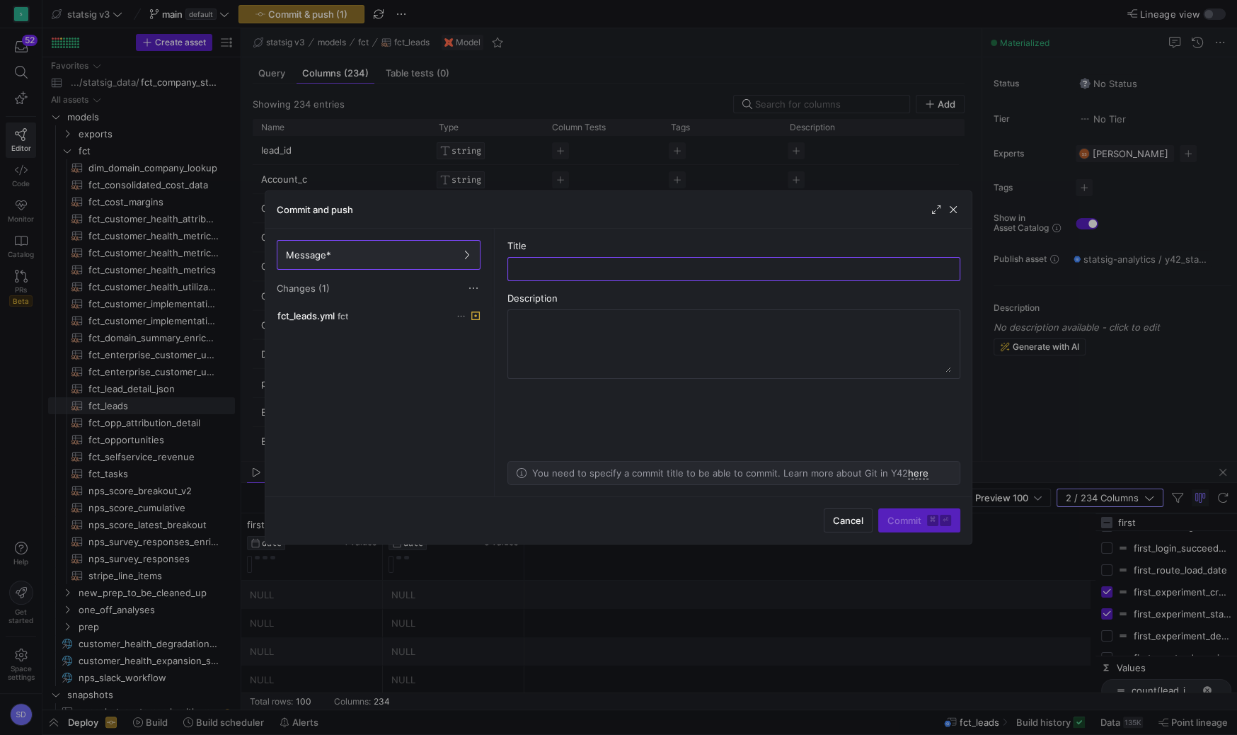
type input "o"
type input "columns"
click at [900, 509] on span "submit" at bounding box center [919, 520] width 81 height 23
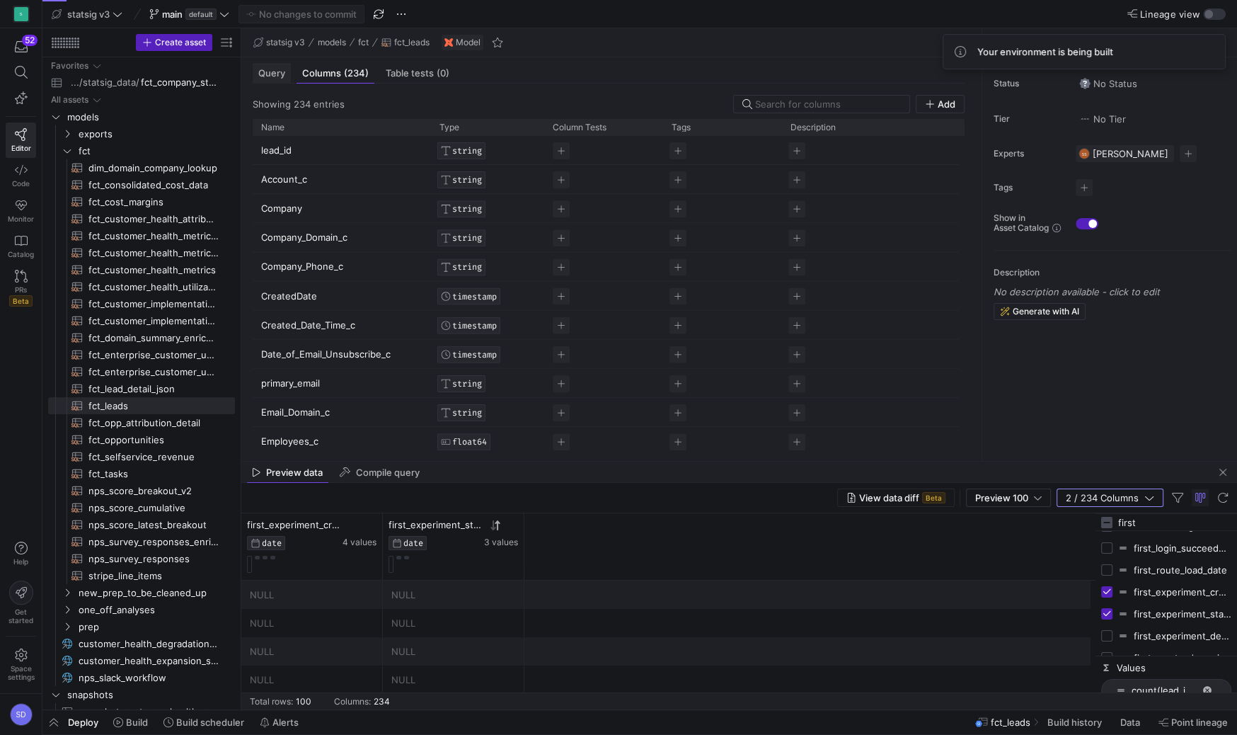
click at [266, 75] on span "Query" at bounding box center [271, 73] width 27 height 9
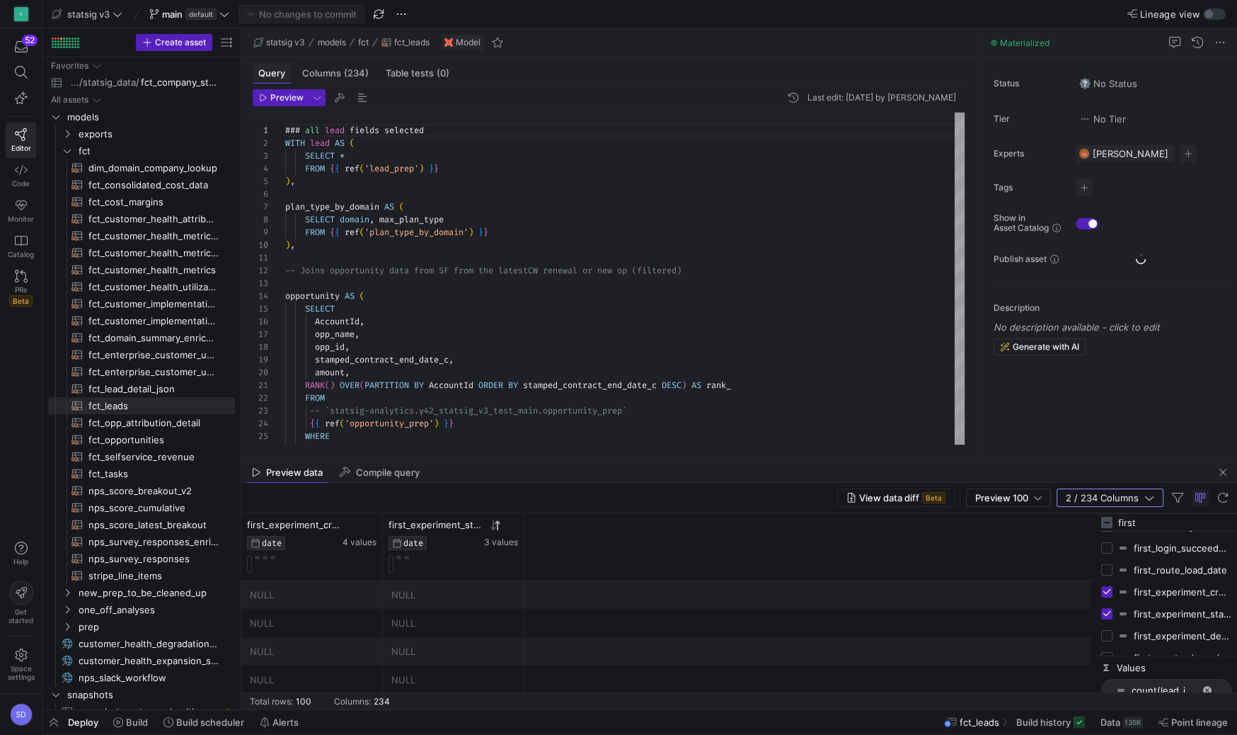
scroll to position [127, 0]
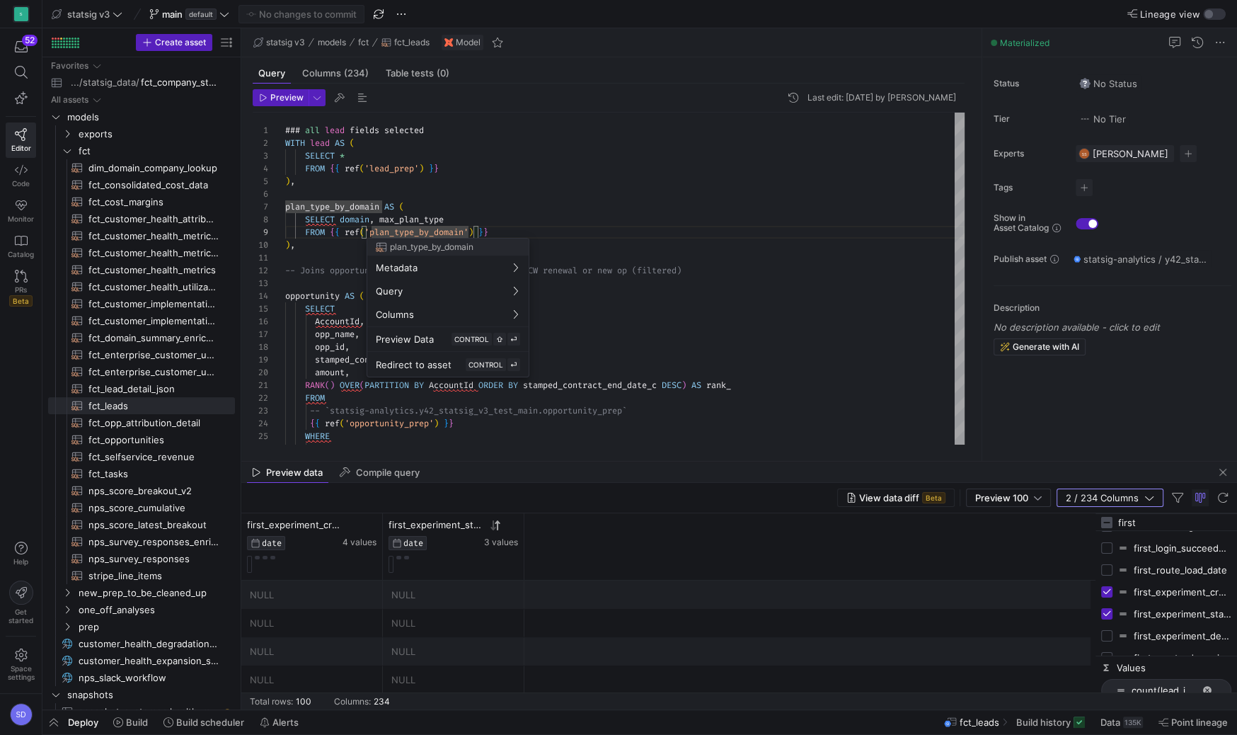
click at [477, 217] on div at bounding box center [618, 367] width 1237 height 735
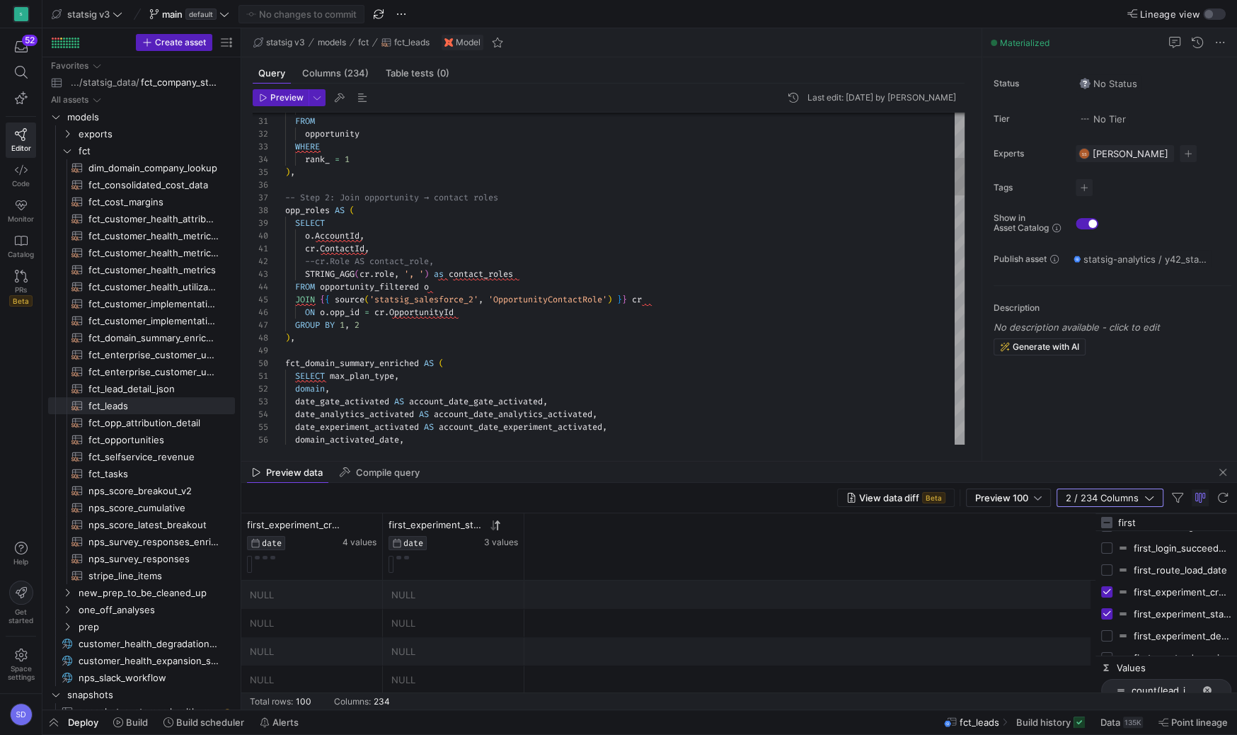
scroll to position [89, 9]
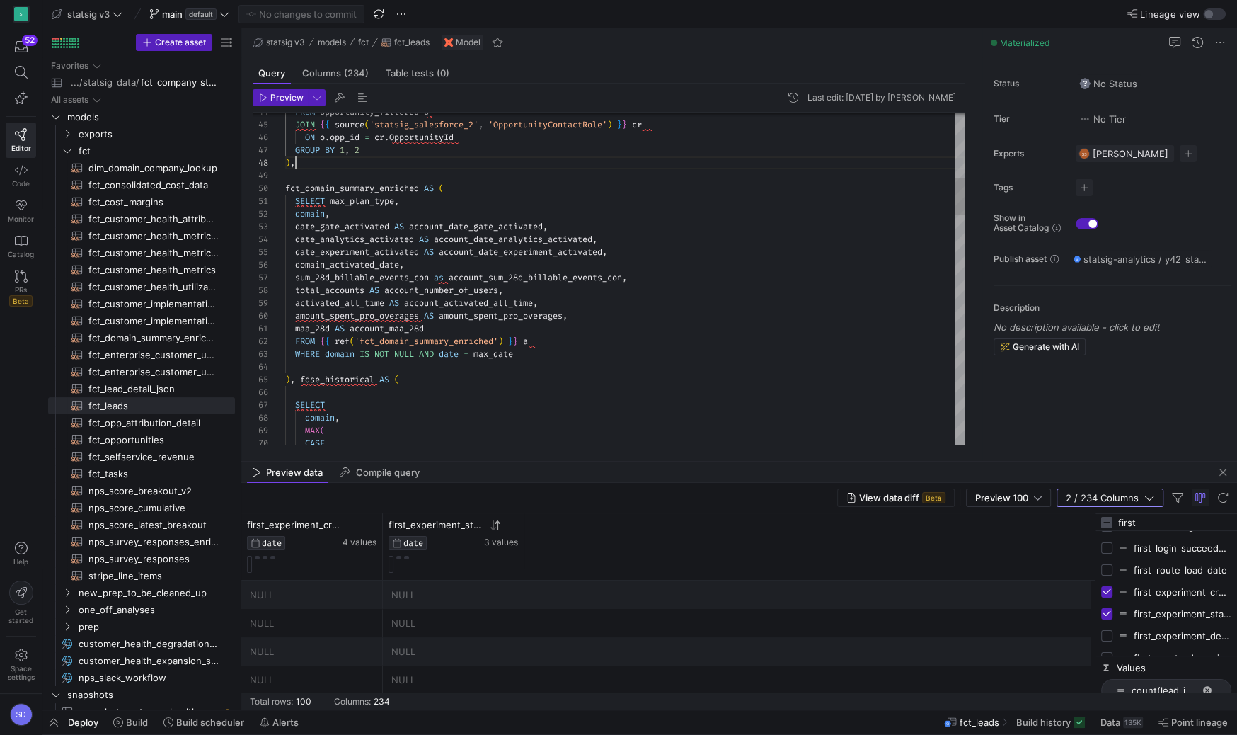
type textarea "SELECT max_plan_type, domain, date_gate_activated AS account_date_gate_activate…"
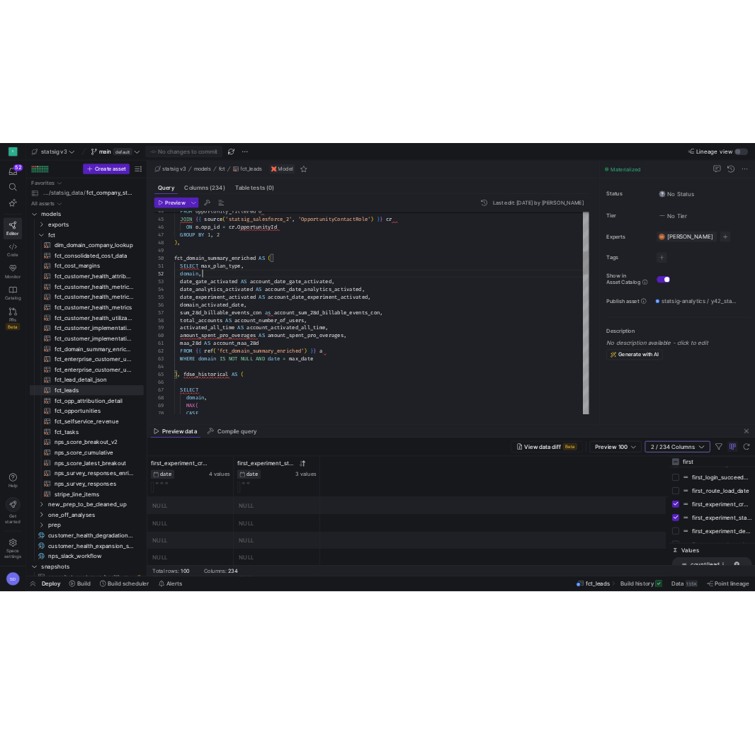
scroll to position [101, 86]
